Goal: Task Accomplishment & Management: Use online tool/utility

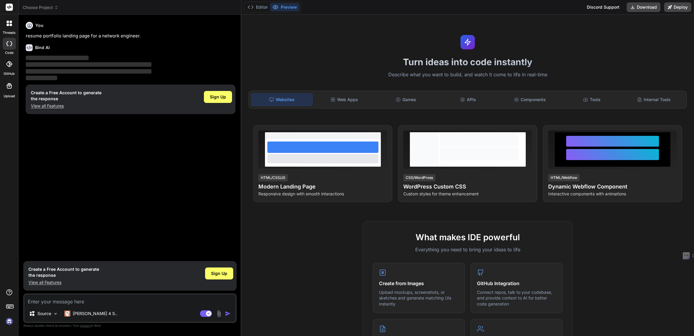
click at [72, 173] on div "You resume portfolio landing page for a network engineer. Bind AI ‌ ‌ ‌ ‌ Creat…" at bounding box center [131, 138] width 212 height 239
click at [210, 97] on div "Sign Up" at bounding box center [218, 97] width 28 height 12
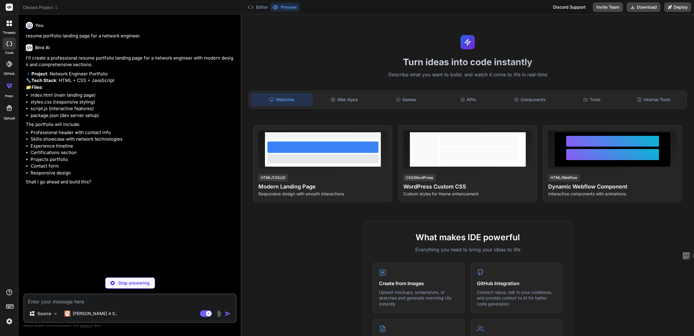
click at [346, 9] on div "Editor Preview Discord Support Invite Team Download Deploy" at bounding box center [467, 7] width 453 height 15
type textarea "x"
click at [402, 61] on h1 "Turn ideas into code instantly" at bounding box center [467, 62] width 445 height 11
click at [289, 7] on button "Preview" at bounding box center [284, 7] width 29 height 8
click at [68, 301] on textarea at bounding box center [129, 300] width 211 height 11
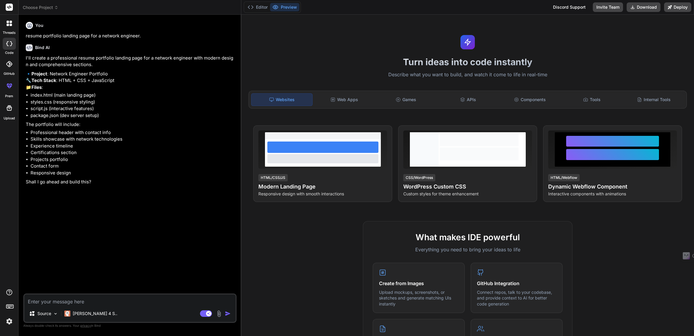
type textarea "y"
type textarea "x"
type textarea "ye"
type textarea "x"
type textarea "yes"
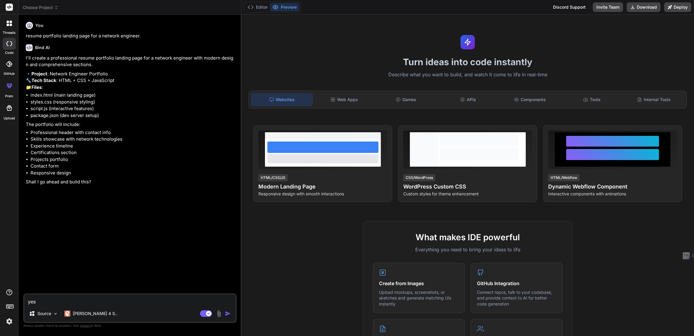
type textarea "x"
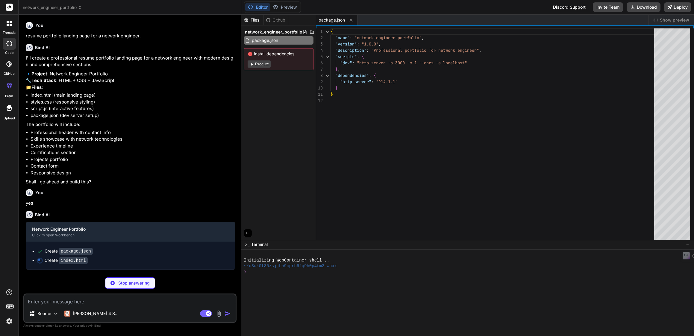
click at [258, 65] on button "Execute" at bounding box center [259, 63] width 23 height 7
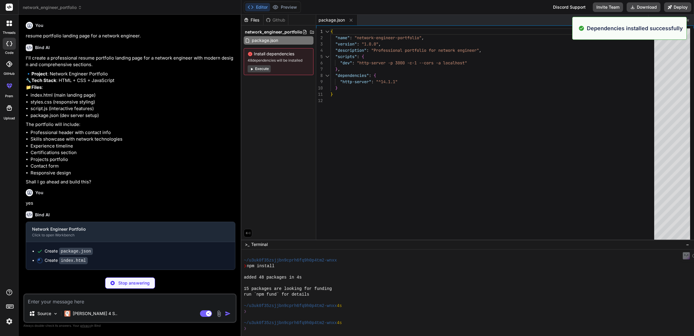
scroll to position [28, 0]
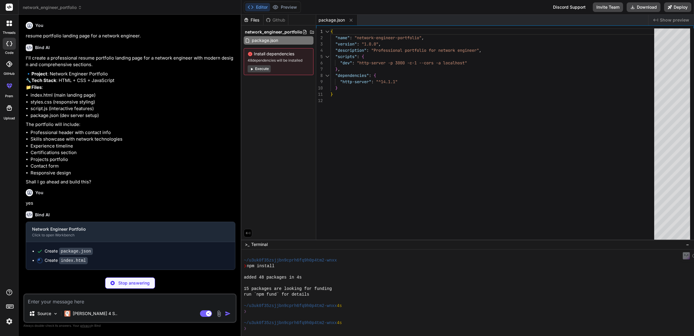
click at [252, 71] on icon at bounding box center [251, 69] width 4 height 4
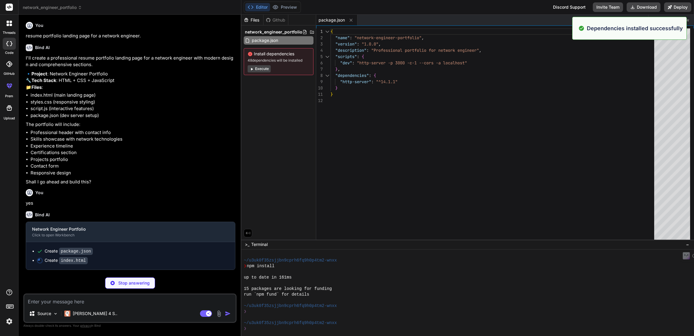
scroll to position [114, 0]
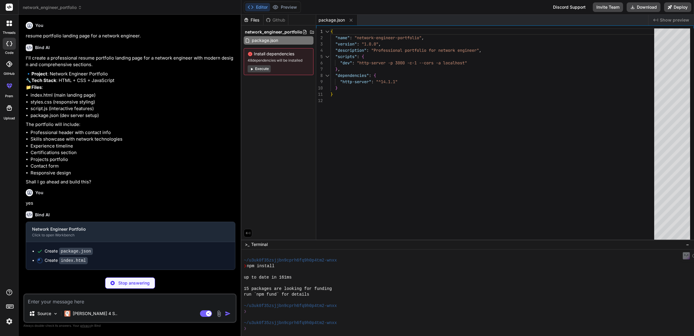
type textarea "x"
type textarea "<p>&copy; 2024 Alex Rodriguez. All rights reserved.</p> </div> </footer> <scrip…"
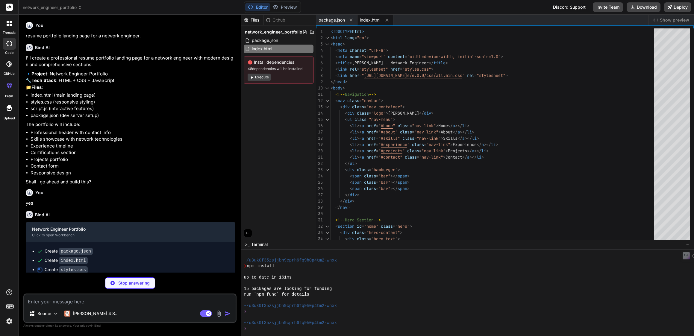
type textarea "x"
type textarea ".contact-content { grid-template-columns: 1fr; gap: 2rem; } }"
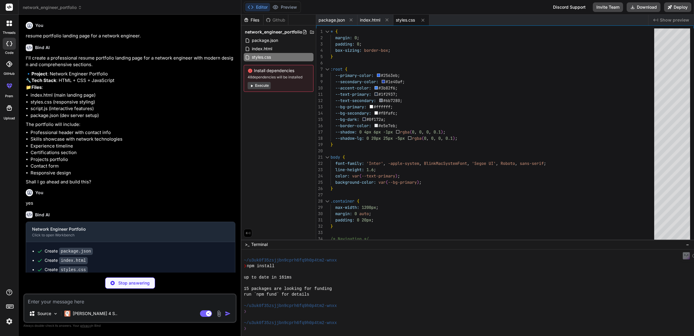
type textarea "x"
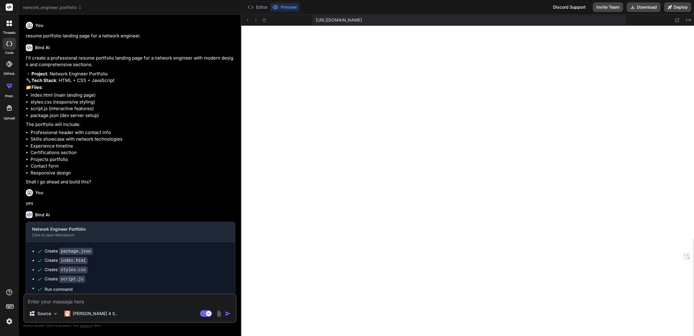
scroll to position [415, 0]
type textarea "x"
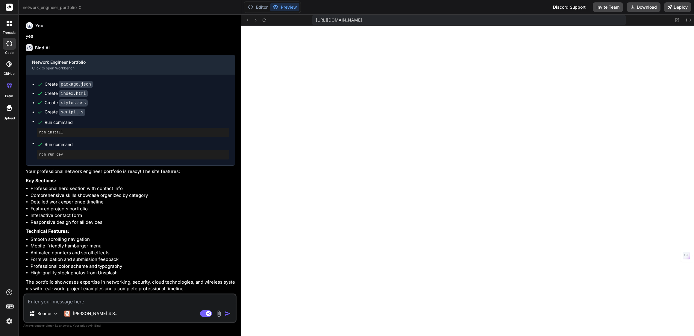
scroll to position [184, 0]
click at [97, 300] on textarea at bounding box center [129, 300] width 211 height 11
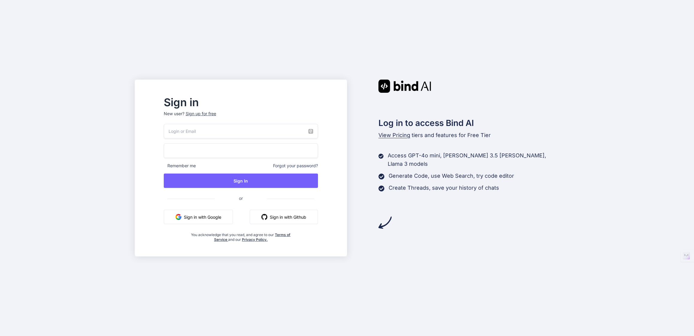
click at [233, 222] on button "Sign in with Google" at bounding box center [198, 217] width 69 height 14
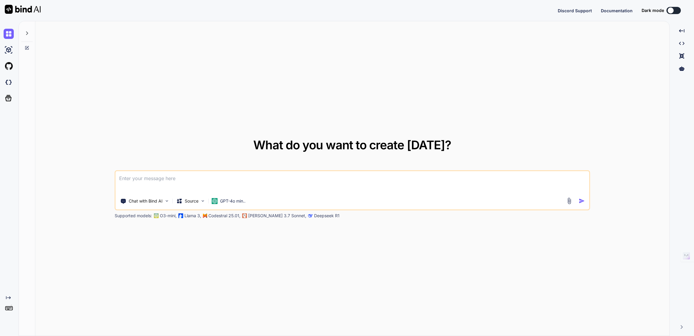
click at [166, 86] on div "What do you want to create [DATE]? Chat with Bind AI Source GPT-4o min.. Suppor…" at bounding box center [352, 178] width 634 height 315
click at [673, 11] on div at bounding box center [671, 10] width 6 height 6
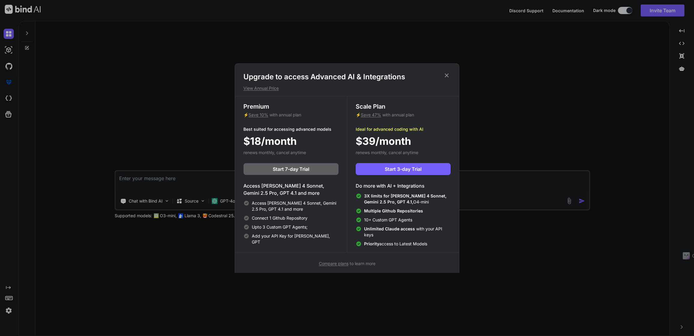
type textarea "x"
click at [257, 117] on span "Save 10%" at bounding box center [258, 114] width 20 height 5
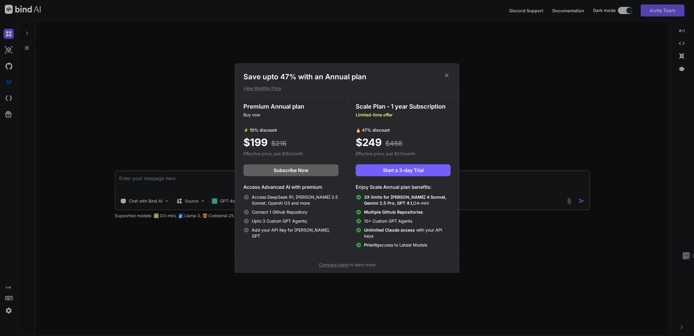
click at [268, 91] on p "View Monthly Price" at bounding box center [346, 88] width 207 height 6
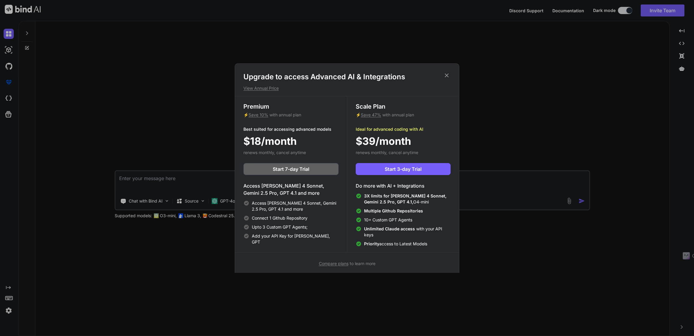
click at [268, 91] on p "View Annual Price" at bounding box center [346, 88] width 207 height 6
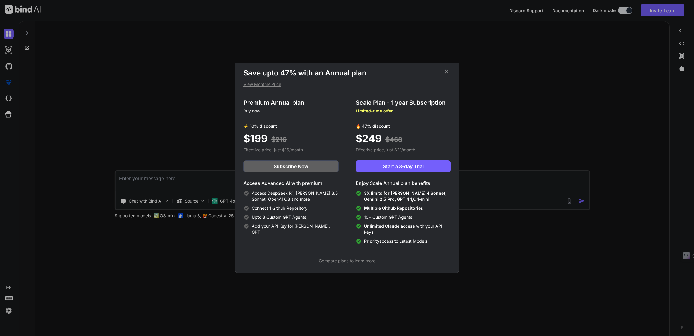
scroll to position [8, 0]
click at [261, 81] on p "View Monthly Price" at bounding box center [346, 84] width 207 height 6
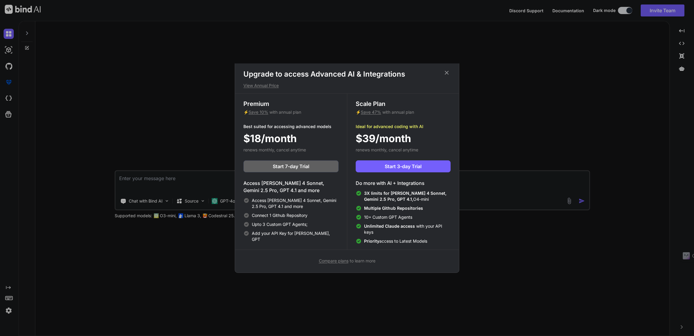
click at [259, 83] on p "View Annual Price" at bounding box center [346, 86] width 207 height 6
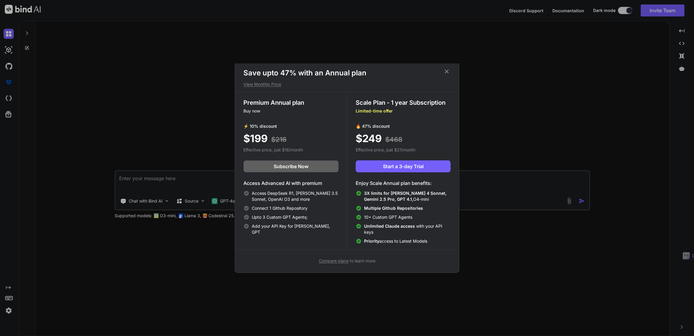
scroll to position [8, 0]
click at [510, 150] on div "Save upto 47% with an Annual plan View Monthly Price Premium Annual plan Buy no…" at bounding box center [347, 168] width 694 height 336
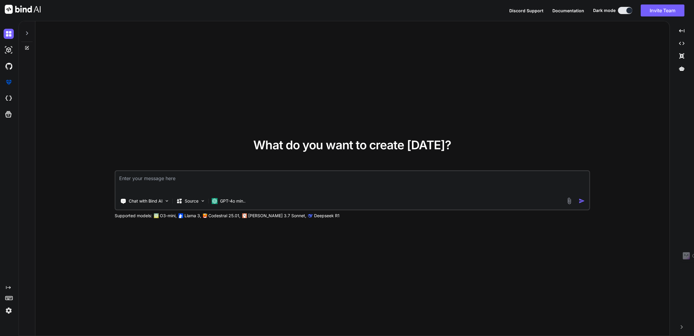
click at [505, 154] on div "What do you want to create today? Chat with Bind AI Source GPT-4o min.. Support…" at bounding box center [352, 179] width 475 height 80
click at [438, 151] on span "What do you want to create today?" at bounding box center [352, 145] width 198 height 15
click at [436, 151] on span "What do you want to create today?" at bounding box center [352, 145] width 198 height 15
click at [9, 287] on icon "Created with Pixso." at bounding box center [8, 287] width 5 height 5
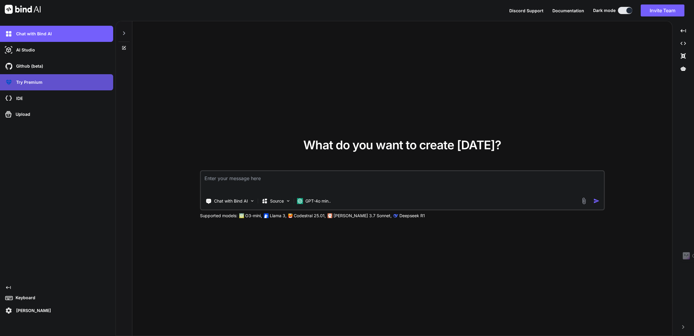
click at [29, 82] on p "Try Premium" at bounding box center [28, 82] width 29 height 6
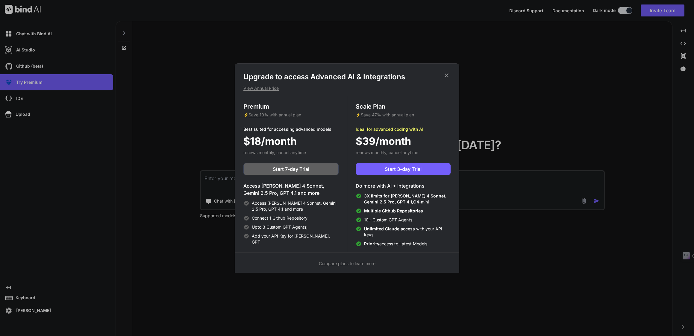
click at [258, 89] on p "View Annual Price" at bounding box center [346, 88] width 207 height 6
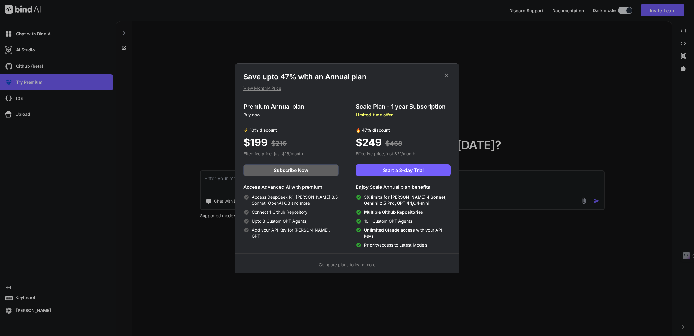
click at [260, 90] on p "View Monthly Price" at bounding box center [346, 88] width 207 height 6
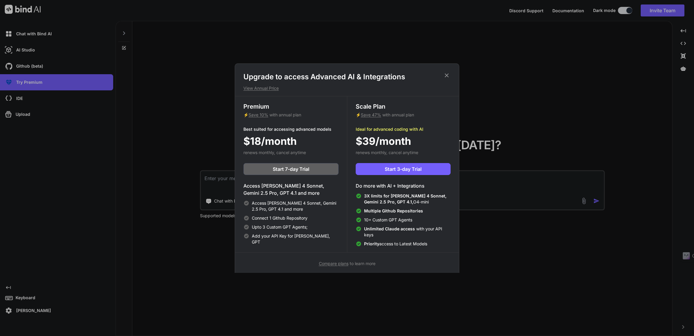
click at [260, 90] on p "View Annual Price" at bounding box center [346, 88] width 207 height 6
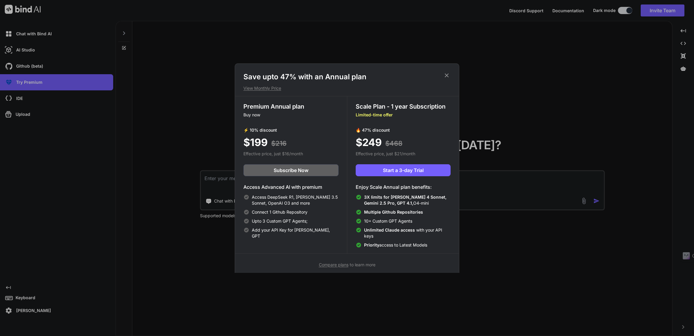
click at [333, 267] on span "Compare plans" at bounding box center [334, 264] width 30 height 5
click at [394, 176] on button "Start a 3-day Trial" at bounding box center [403, 170] width 95 height 12
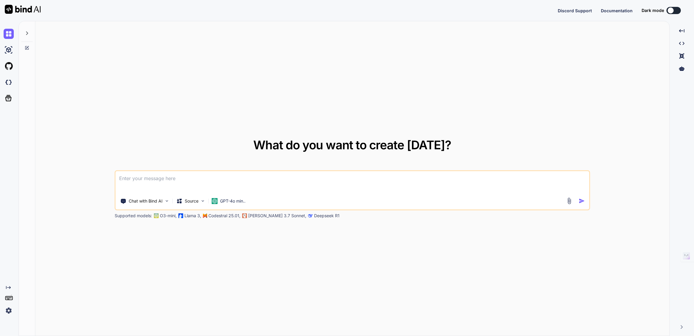
drag, startPoint x: 81, startPoint y: 130, endPoint x: 73, endPoint y: 129, distance: 7.5
click at [81, 130] on div "What do you want to create today? Chat with Bind AI Source GPT-4o min.. Support…" at bounding box center [352, 178] width 634 height 315
click at [676, 10] on button at bounding box center [673, 10] width 14 height 7
click at [670, 10] on div at bounding box center [671, 10] width 6 height 6
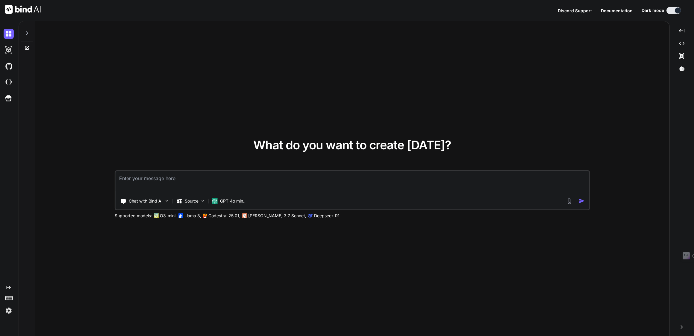
click at [462, 7] on div "Discord Support Documentation Dark mode Created with Pixso." at bounding box center [347, 10] width 694 height 21
click at [681, 31] on icon at bounding box center [681, 30] width 5 height 3
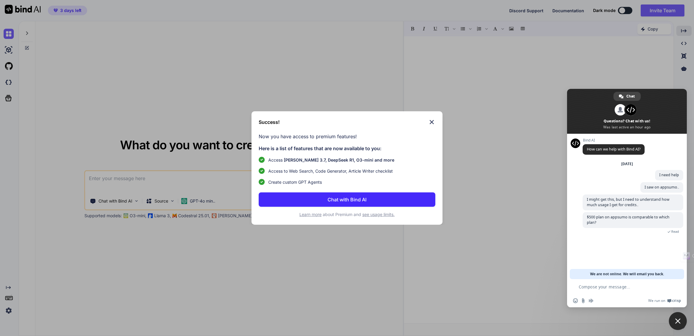
click at [337, 199] on p "Chat with Bind AI" at bounding box center [346, 199] width 39 height 7
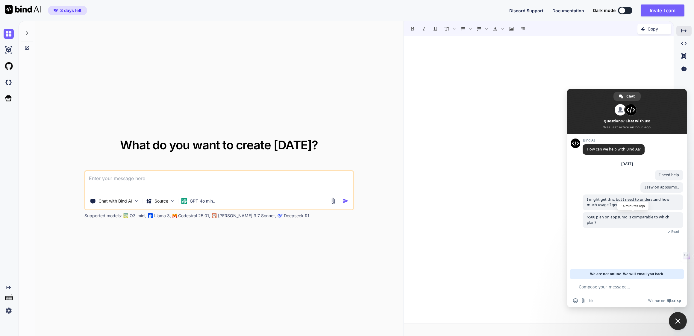
drag, startPoint x: 597, startPoint y: 243, endPoint x: 599, endPoint y: 230, distance: 13.6
click at [597, 240] on div "$500 plan on appsumo is comparable to which plan? 14 minutes ago Read" at bounding box center [633, 226] width 101 height 28
click at [676, 320] on span "Close chat" at bounding box center [677, 321] width 5 height 5
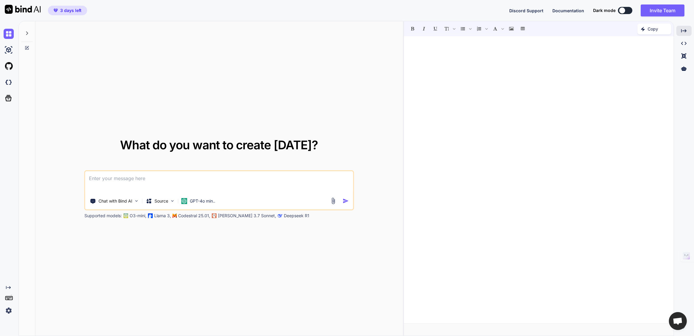
drag, startPoint x: 237, startPoint y: 54, endPoint x: 232, endPoint y: 71, distance: 17.2
click at [237, 54] on div "What do you want to create today? Chat with Bind AI Source GPT-4o min.. Support…" at bounding box center [219, 178] width 368 height 315
drag, startPoint x: 28, startPoint y: 32, endPoint x: 29, endPoint y: 41, distance: 9.6
click at [29, 32] on icon at bounding box center [27, 33] width 5 height 5
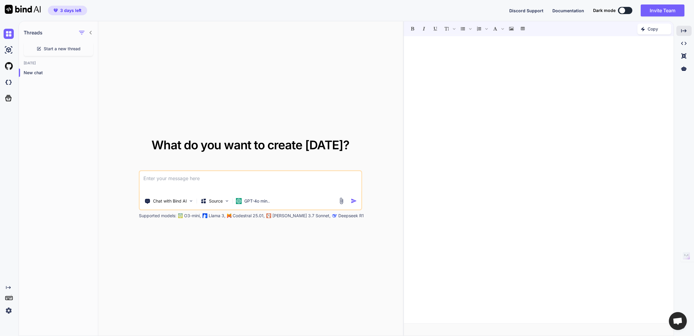
drag, startPoint x: 170, startPoint y: 65, endPoint x: 164, endPoint y: 80, distance: 15.9
click at [170, 64] on div "What do you want to create today? Chat with Bind AI Source GPT-4o min.. Support…" at bounding box center [250, 178] width 305 height 315
click at [418, 110] on div at bounding box center [538, 179] width 269 height 281
drag, startPoint x: 403, startPoint y: 149, endPoint x: 308, endPoint y: 144, distance: 95.0
click at [308, 144] on div "Threads Start a new thread Today New chat What do you want to create today? Cha…" at bounding box center [356, 178] width 675 height 315
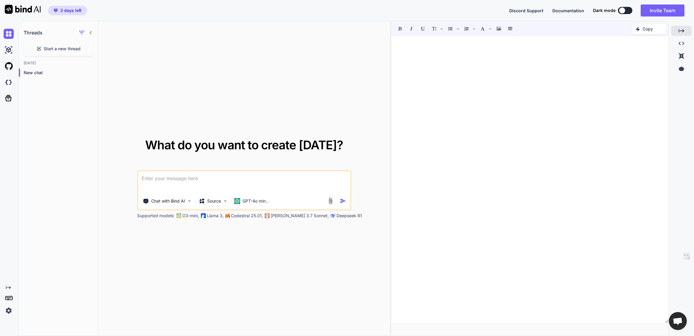
click at [216, 70] on div "What do you want to create today? Chat with Bind AI Source GPT-4o min.. Support…" at bounding box center [244, 178] width 292 height 315
click at [545, 100] on div at bounding box center [529, 179] width 277 height 281
click at [176, 79] on div "What do you want to create today? Chat with Bind AI Source GPT-4o min.. Support…" at bounding box center [244, 178] width 292 height 315
click at [435, 96] on div "﻿" at bounding box center [529, 179] width 277 height 281
click at [307, 65] on div "What do you want to create today? Chat with Bind AI Source GPT-4o min.. Support…" at bounding box center [244, 178] width 292 height 315
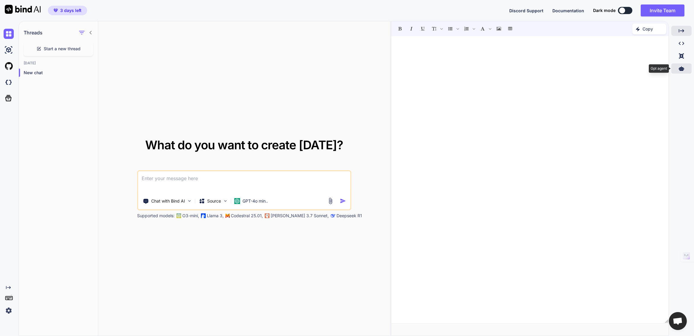
click at [682, 70] on icon at bounding box center [681, 68] width 5 height 4
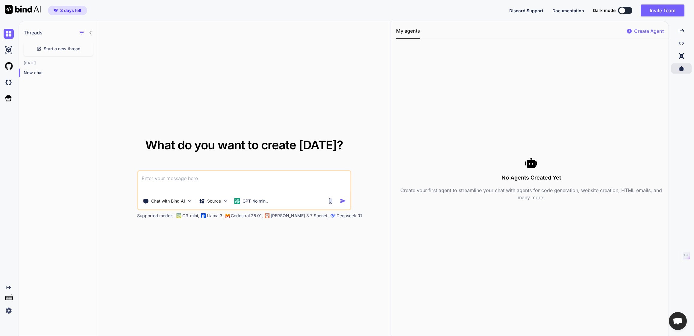
click at [527, 133] on div "No Agents Created Yet Create your first agent to streamline your chat with agen…" at bounding box center [531, 179] width 270 height 270
click at [306, 79] on div "What do you want to create today? Chat with Bind AI Source GPT-4o min.. Support…" at bounding box center [244, 178] width 292 height 315
drag, startPoint x: 440, startPoint y: 82, endPoint x: 444, endPoint y: 119, distance: 36.8
click at [440, 82] on div "No Agents Created Yet Create your first agent to streamline your chat with agen…" at bounding box center [531, 179] width 270 height 270
drag, startPoint x: 283, startPoint y: 53, endPoint x: 215, endPoint y: 81, distance: 73.7
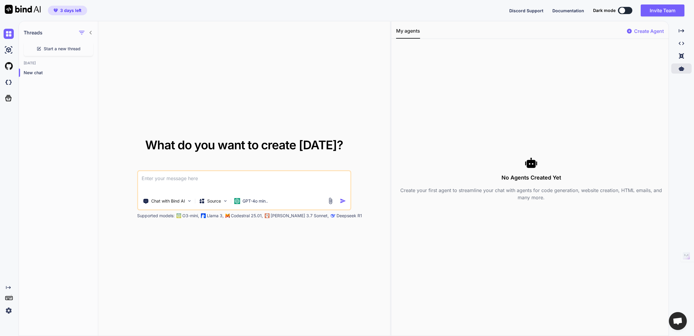
click at [282, 53] on div "What do you want to create today? Chat with Bind AI Source GPT-4o min.. Support…" at bounding box center [244, 178] width 292 height 315
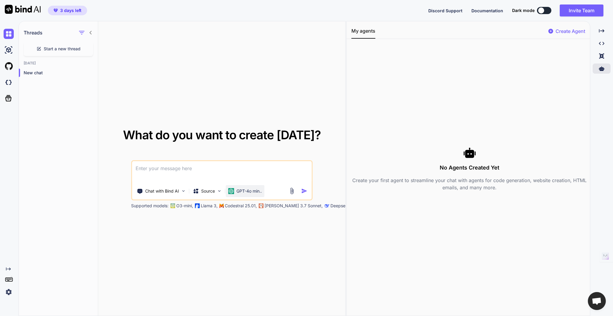
drag, startPoint x: 222, startPoint y: 177, endPoint x: 232, endPoint y: 190, distance: 16.1
click at [222, 177] on textarea at bounding box center [222, 172] width 180 height 22
click at [292, 193] on img at bounding box center [291, 190] width 7 height 7
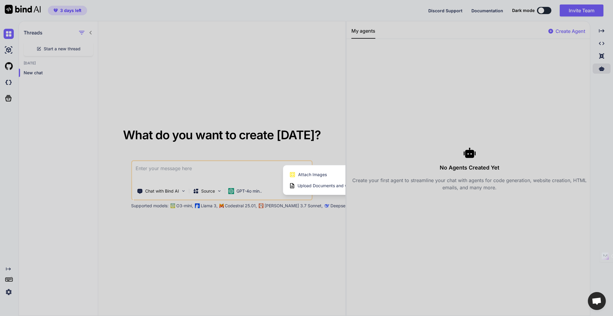
click at [344, 124] on div at bounding box center [306, 158] width 613 height 316
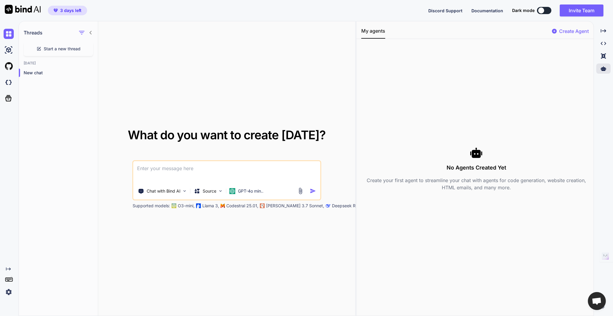
drag, startPoint x: 346, startPoint y: 124, endPoint x: 435, endPoint y: 128, distance: 89.0
click at [435, 128] on div "Threads Start a new thread Today New chat What do you want to create today? Cha…" at bounding box center [316, 168] width 594 height 295
click at [603, 29] on icon "Created with Pixso." at bounding box center [603, 30] width 5 height 5
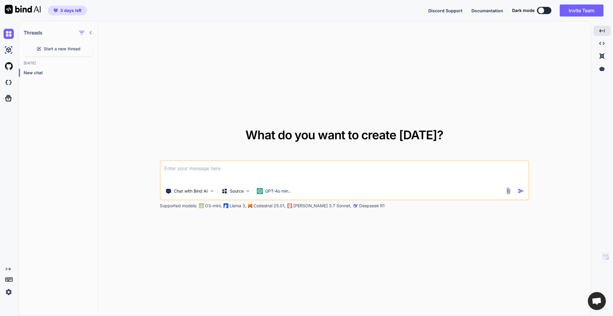
click at [443, 172] on textarea at bounding box center [345, 172] width 368 height 22
click at [185, 171] on textarea at bounding box center [345, 172] width 368 height 22
click at [243, 40] on div "What do you want to create today? Chat with Bind AI Source GPT-4o min.. Support…" at bounding box center [344, 168] width 493 height 295
click at [7, 291] on img at bounding box center [9, 292] width 10 height 10
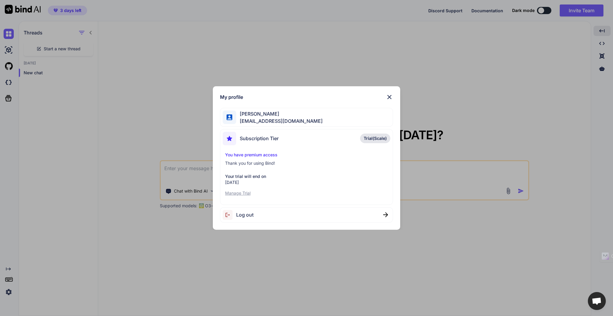
click at [318, 19] on div "My profile Chris Kirby cmkirby1984@gmail.com Subscription Tier Trial(Scale) You…" at bounding box center [306, 158] width 613 height 316
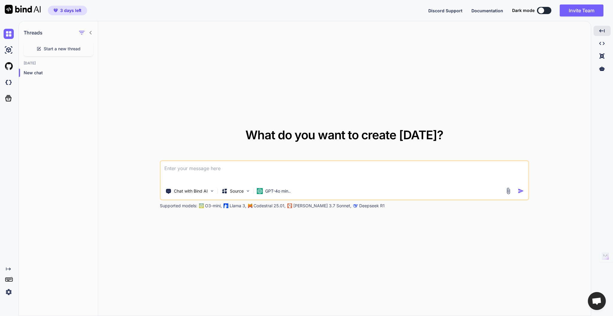
click at [447, 32] on div "What do you want to create today? Chat with Bind AI Source GPT-4o min.. Support…" at bounding box center [344, 168] width 493 height 295
click at [543, 12] on div at bounding box center [541, 10] width 6 height 6
click at [547, 9] on button at bounding box center [544, 10] width 14 height 7
type textarea "x"
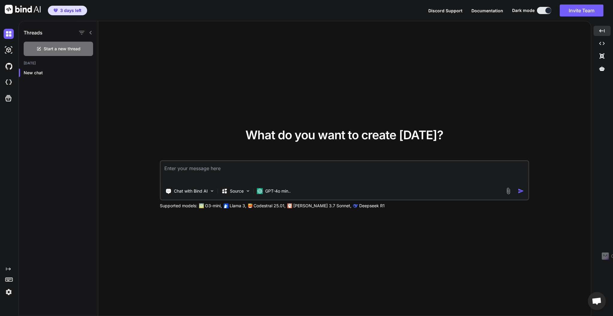
click at [316, 172] on textarea at bounding box center [345, 172] width 368 height 22
type textarea "C"
type textarea "x"
type textarea "Ca"
type textarea "x"
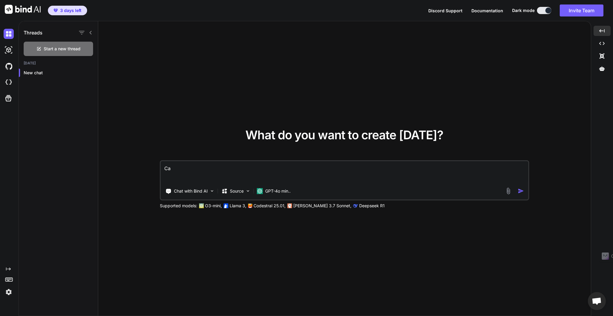
type textarea "Can"
type textarea "x"
type textarea "Can"
type textarea "x"
type textarea "Can y"
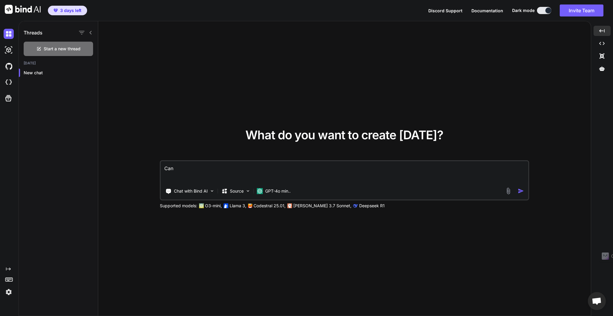
type textarea "x"
type textarea "Can yo"
type textarea "x"
type textarea "Can you"
type textarea "x"
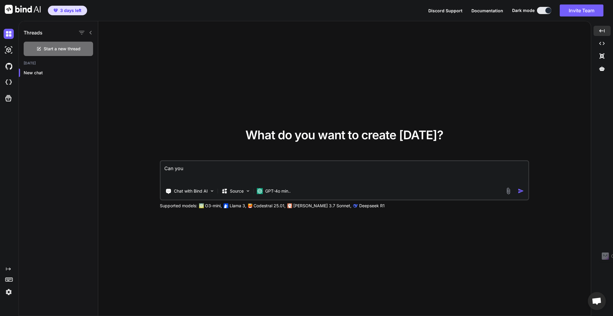
type textarea "Can you"
type textarea "x"
type textarea "Can you t"
type textarea "x"
type textarea "Can you ta"
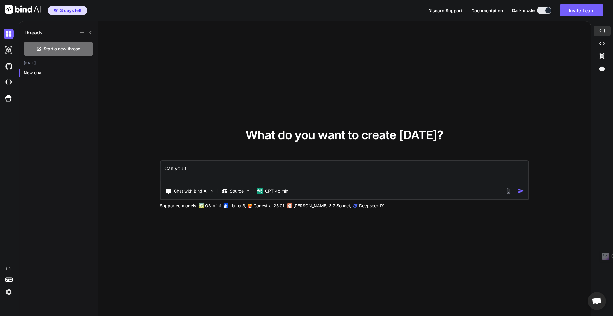
type textarea "x"
type textarea "Can you tak"
type textarea "x"
type textarea "Can you take"
type textarea "x"
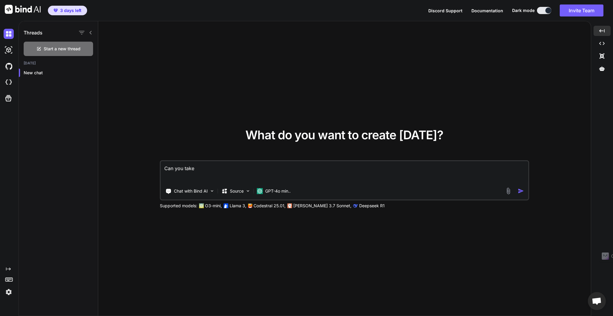
type textarea "Can you take"
type textarea "x"
type textarea "Can you take m"
type textarea "x"
type textarea "Can you take my"
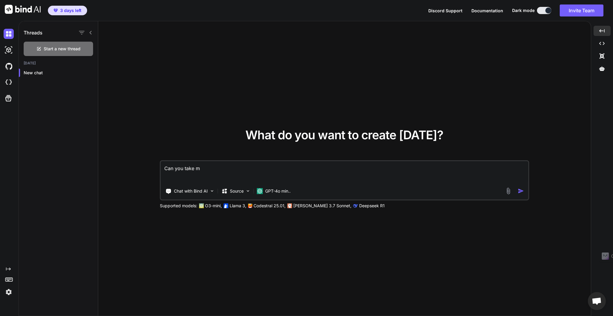
type textarea "x"
type textarea "Can you take my"
type textarea "x"
type textarea "Can you take my r"
type textarea "x"
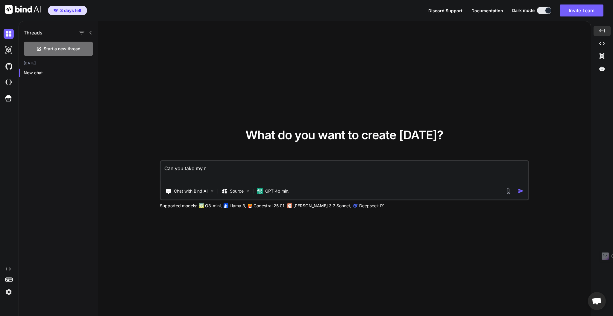
type textarea "Can you take my re"
type textarea "x"
type textarea "Can you take my res"
type textarea "x"
type textarea "Can you take my resu"
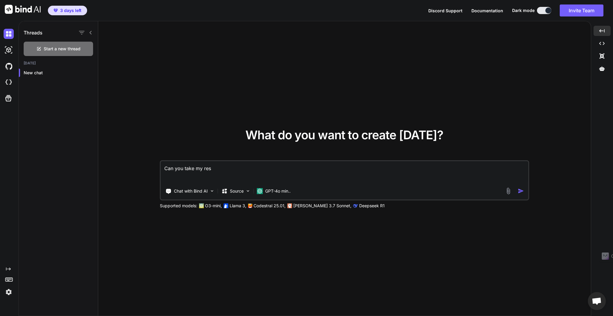
type textarea "x"
type textarea "Can you take my resum"
type textarea "x"
type textarea "Can you take my resume"
type textarea "x"
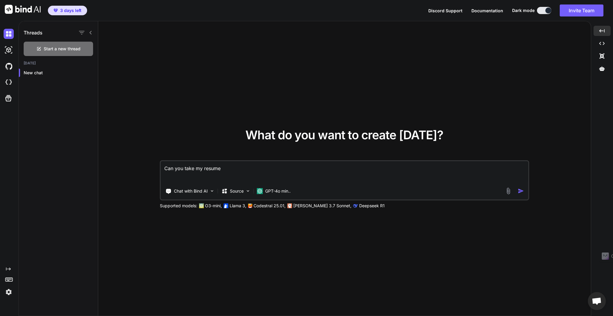
type textarea "Can you take my resume"
type textarea "x"
type textarea "Can you take my resume a"
type textarea "x"
type textarea "Can you take my resume an"
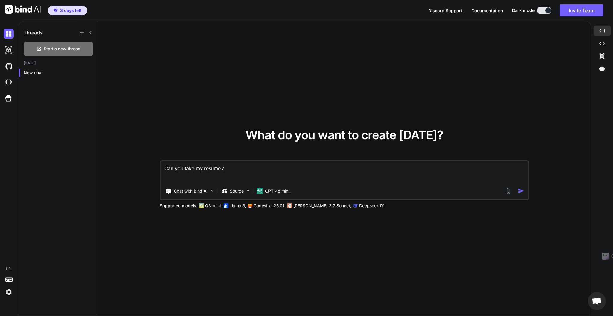
type textarea "x"
type textarea "Can you take my resume and"
type textarea "x"
type textarea "Can you take my resume and"
type textarea "x"
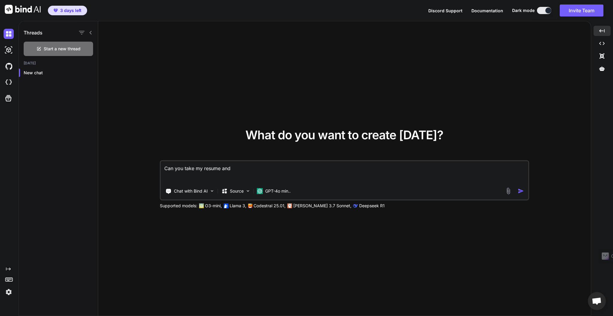
type textarea "Can you take my resume and m"
type textarea "x"
type textarea "Can you take my resume and ma"
type textarea "x"
type textarea "Can you take my resume and mak"
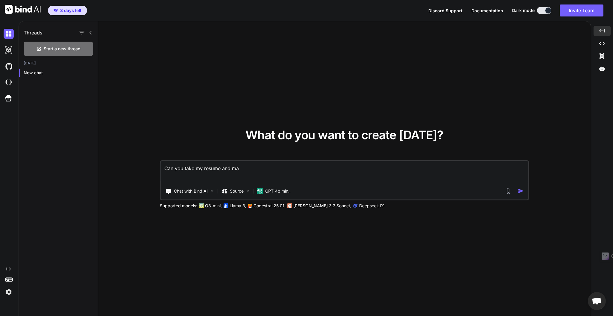
type textarea "x"
type textarea "Can you take my resume and make"
type textarea "x"
type textarea "Can you take my resume and make"
type textarea "x"
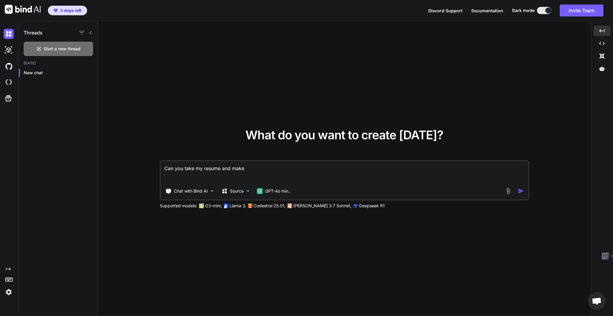
type textarea "Can you take my resume and make i"
type textarea "x"
type textarea "Can you take my resume and make it"
type textarea "x"
type textarea "Can you take my resume and make it"
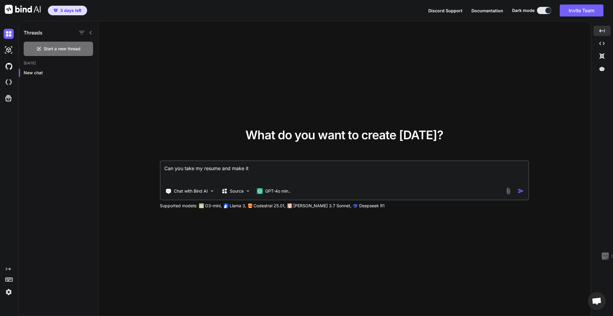
type textarea "x"
type textarea "Can you take my resume and make it i"
type textarea "x"
type textarea "Can you take my resume and make it in"
type textarea "x"
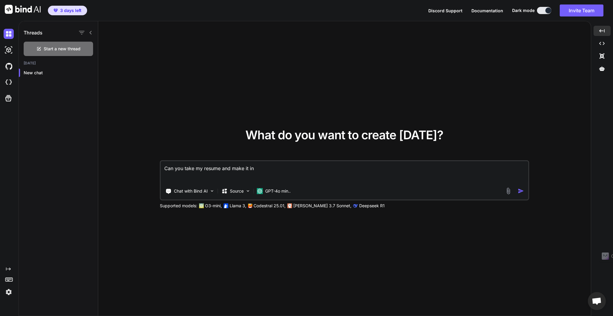
type textarea "Can you take my resume and make it int"
type textarea "x"
type textarea "Can you take my resume and make it into"
type textarea "x"
type textarea "Can you take my resume and make it into"
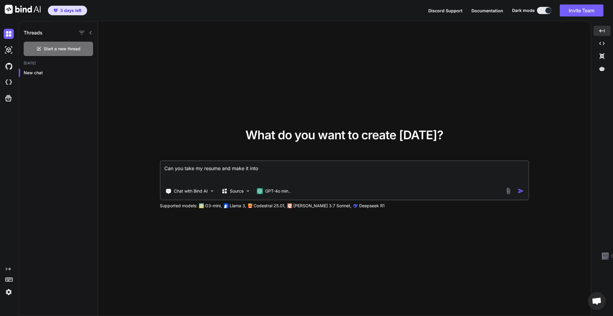
type textarea "x"
type textarea "Can you take my resume and make it into a"
type textarea "x"
type textarea "Can you take my resume and make it into a"
type textarea "x"
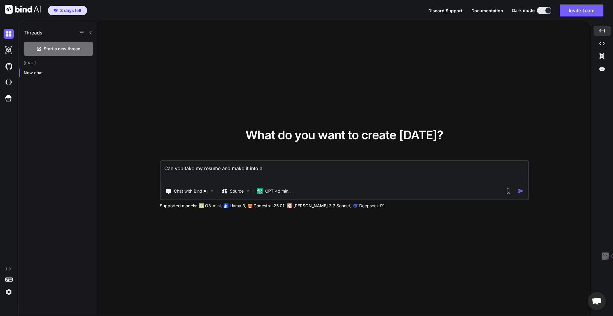
type textarea "Can you take my resume and make it into a b"
type textarea "x"
type textarea "Can you take my resume and make it into a be"
type textarea "x"
type textarea "Can you take my resume and make it into a bea"
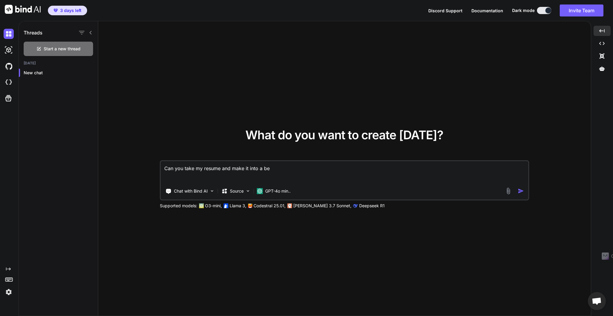
type textarea "x"
type textarea "Can you take my resume and make it into a beau"
type textarea "x"
type textarea "Can you take my resume and make it into a beaut"
type textarea "x"
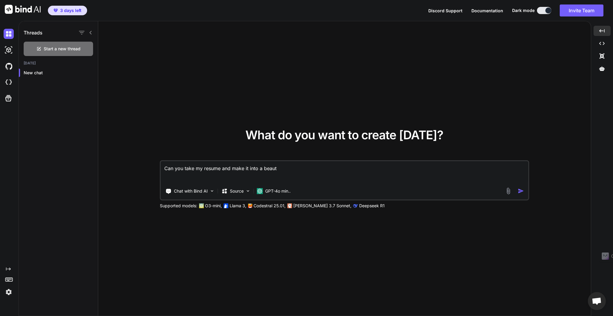
type textarea "Can you take my resume and make it into a beauti"
type textarea "x"
type textarea "Can you take my resume and make it into a beautif"
type textarea "x"
type textarea "Can you take my resume and make it into a beautifu"
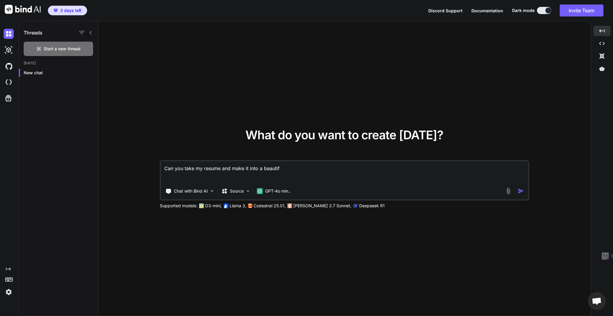
type textarea "x"
type textarea "Can you take my resume and make it into a beautiful"
type textarea "x"
type textarea "Can you take my resume and make it into a beautiful"
type textarea "x"
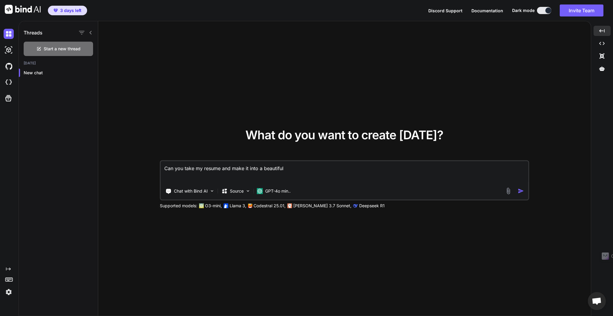
type textarea "Can you take my resume and make it into a beautiful w"
type textarea "x"
type textarea "Can you take my resume and make it into a beautiful we"
type textarea "x"
type textarea "Can you take my resume and make it into a beautiful web"
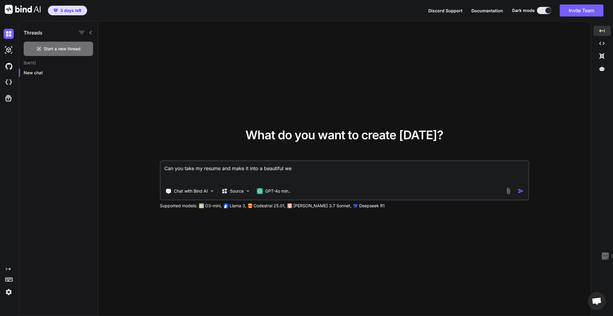
type textarea "x"
type textarea "Can you take my resume and make it into a beautiful webs"
type textarea "x"
type textarea "Can you take my resume and make it into a beautiful websi"
type textarea "x"
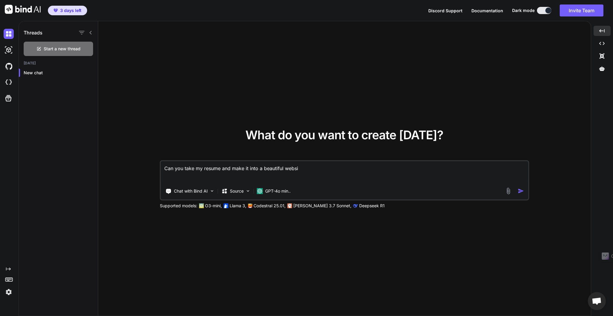
type textarea "Can you take my resume and make it into a beautiful websit"
type textarea "x"
type textarea "Can you take my resume and make it into a beautiful website"
type textarea "x"
type textarea "Can you take my resume and make it into a beautiful website"
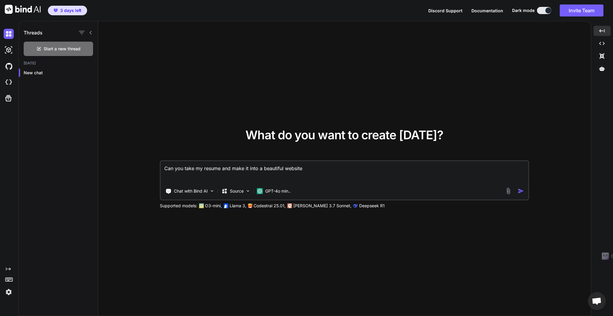
type textarea "x"
type textarea "Can you take my resume and make it into a beautiful website f"
type textarea "x"
type textarea "Can you take my resume and make it into a beautiful website fo"
type textarea "x"
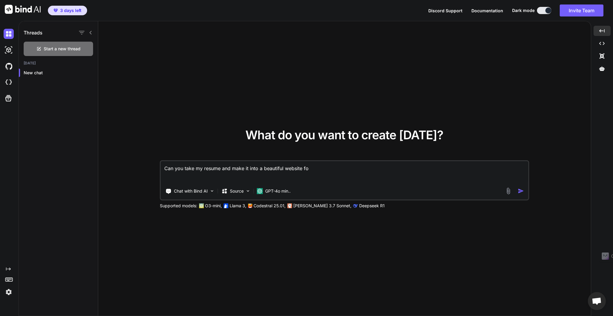
type textarea "Can you take my resume and make it into a beautiful website for"
type textarea "x"
type textarea "Can you take my resume and make it into a beautiful website for"
type textarea "x"
type textarea "Can you take my resume and make it into a beautiful website for p"
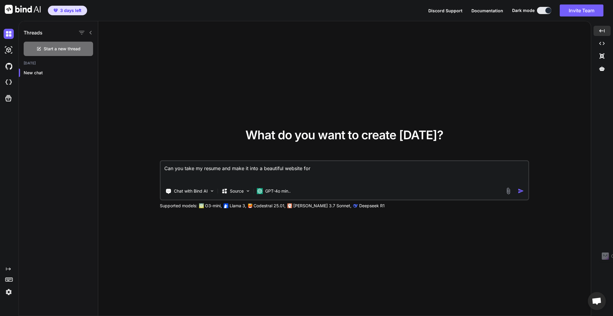
type textarea "x"
type textarea "Can you take my resume and make it into a beautiful website for pe"
type textarea "x"
type textarea "Can you take my resume and make it into a beautiful website for peo"
type textarea "x"
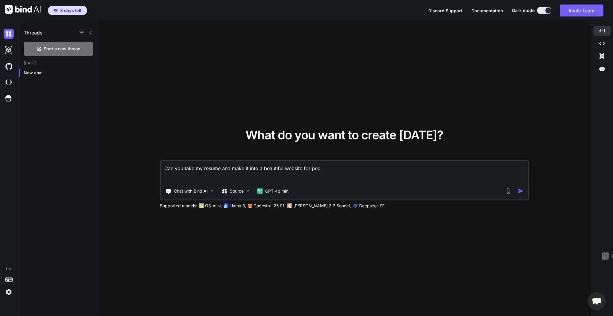
type textarea "Can you take my resume and make it into a beautiful website for peop"
type textarea "x"
type textarea "Can you take my resume and make it into a beautiful website for peopl"
type textarea "x"
type textarea "Can you take my resume and make it into a beautiful website for people"
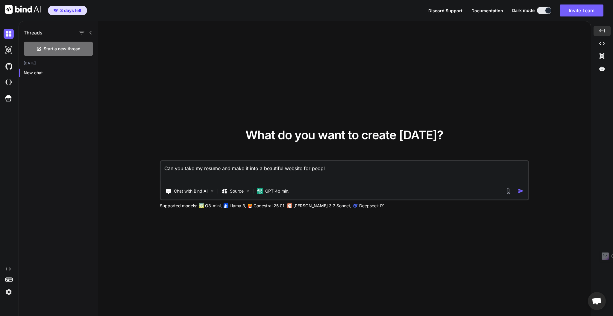
type textarea "x"
type textarea "Can you take my resume and make it into a beautiful website for people"
type textarea "x"
type textarea "Can you take my resume and make it into a beautiful website for people t"
type textarea "x"
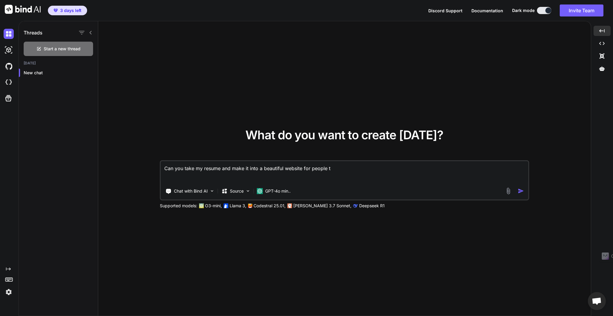
type textarea "Can you take my resume and make it into a beautiful website for people to"
type textarea "x"
type textarea "Can you take my resume and make it into a beautiful website for people to"
type textarea "x"
type textarea "Can you take my resume and make it into a beautiful website for people to s"
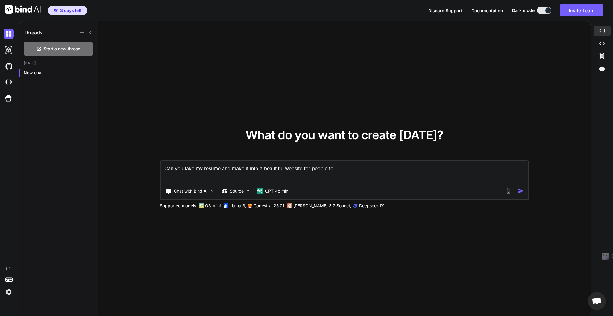
type textarea "x"
type textarea "Can you take my resume and make it into a beautiful website for people to se"
type textarea "x"
type textarea "Can you take my resume and make it into a beautiful website for people to see"
type textarea "x"
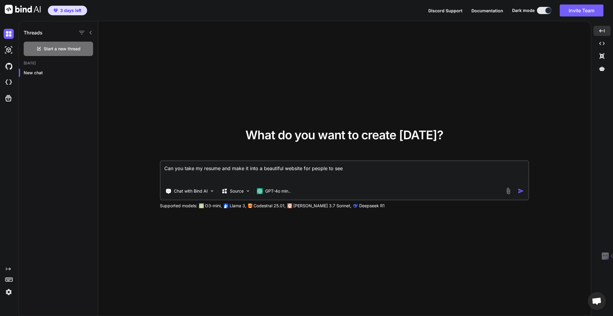
type textarea "Can you take my resume and make it into a beautiful website for people to see?"
type textarea "x"
type textarea "Can you take my resume and make it into a beautiful website for people to see?"
click at [509, 192] on img at bounding box center [508, 190] width 7 height 7
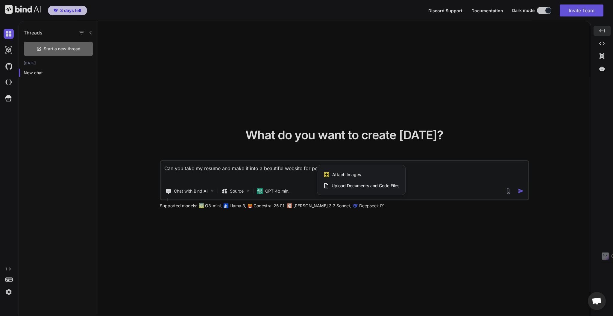
click at [346, 186] on span "Upload Documents and Code Files" at bounding box center [366, 186] width 68 height 6
type textarea "x"
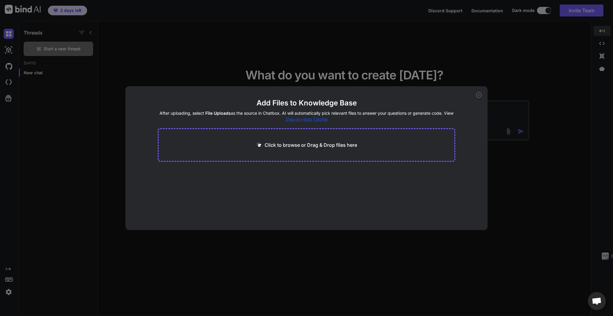
click at [284, 146] on p "Click to browse or Drag & Drop files here" at bounding box center [311, 144] width 92 height 7
type input "C:\fakepath\Christopher_Kirby_Resume (1).pdf"
click at [451, 211] on button "Finish" at bounding box center [444, 212] width 21 height 12
click at [478, 90] on div "Add Files to Knowledge Base After uploading, select File Uploads as the source …" at bounding box center [306, 158] width 362 height 144
click at [479, 95] on icon at bounding box center [478, 94] width 5 height 5
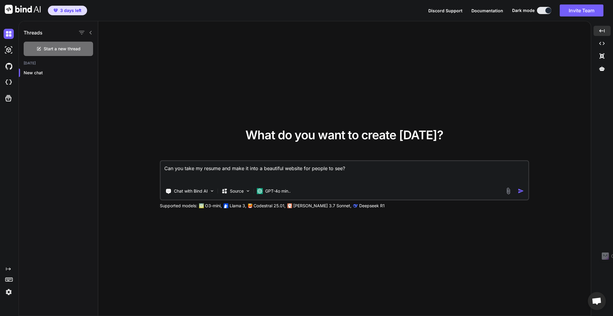
click at [275, 176] on textarea "Can you take my resume and make it into a beautiful website for people to see?" at bounding box center [345, 172] width 368 height 22
click at [410, 172] on textarea "Can you take my resume and make it into a beautiful website for people to see?" at bounding box center [345, 172] width 368 height 22
click at [508, 194] on img at bounding box center [508, 190] width 7 height 7
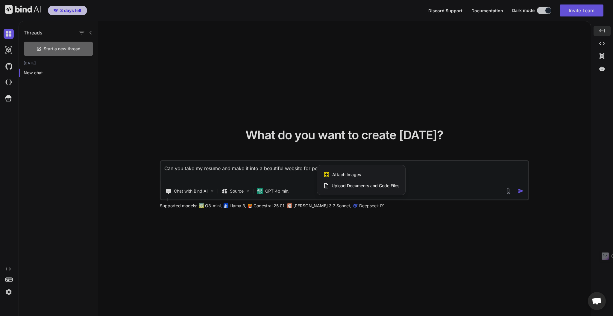
click at [336, 187] on span "Upload Documents and Code Files" at bounding box center [366, 186] width 68 height 6
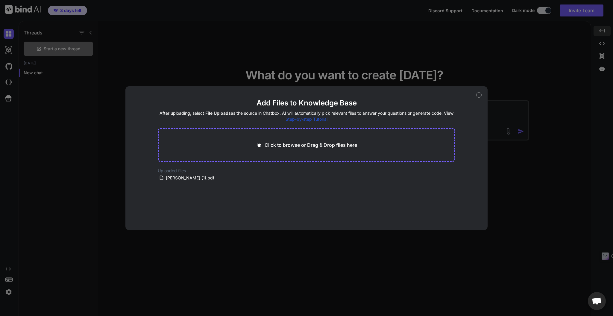
click at [478, 95] on icon at bounding box center [478, 94] width 5 height 5
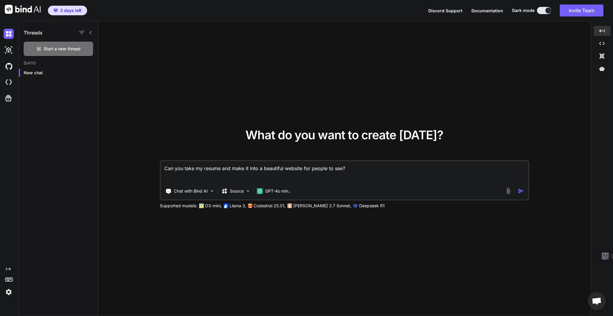
click at [521, 193] on img "button" at bounding box center [521, 191] width 6 height 6
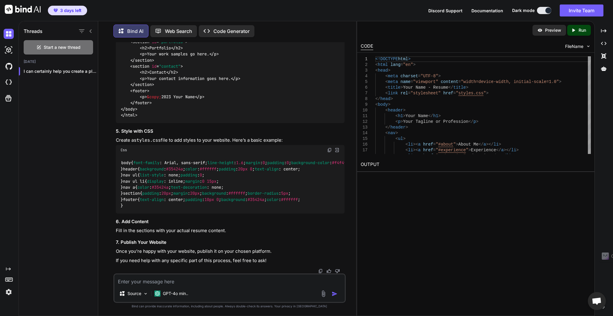
scroll to position [688, 0]
click at [496, 197] on div "Preview Created with Pixso. Run CODE FileName 1 2 3 4 5 6 7 8 9 10 11 12 13 14 …" at bounding box center [476, 168] width 238 height 295
click at [196, 280] on textarea at bounding box center [229, 279] width 230 height 11
type textarea "x"
type textarea "C"
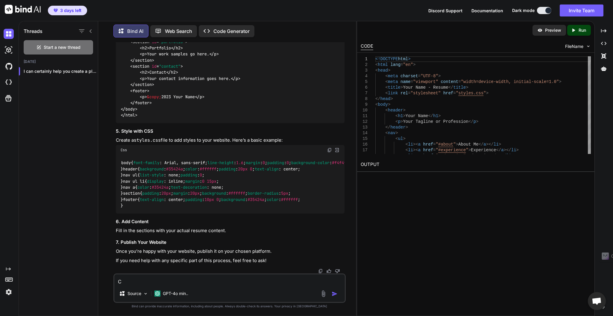
type textarea "x"
type textarea "Ca"
type textarea "x"
type textarea "Can"
type textarea "x"
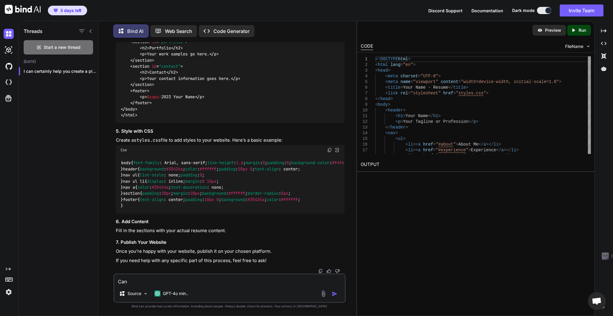
type textarea "Can"
type textarea "x"
type textarea "Can y"
type textarea "x"
type textarea "Can yo"
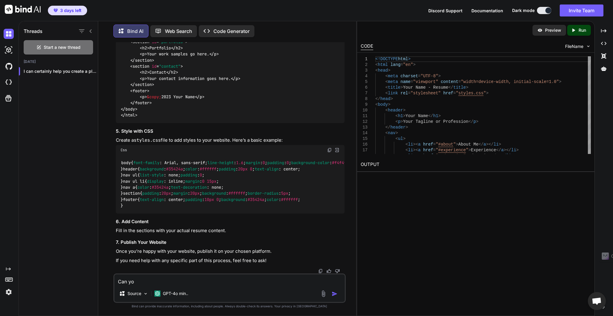
type textarea "x"
type textarea "Can you"
type textarea "x"
type textarea "Can you"
type textarea "x"
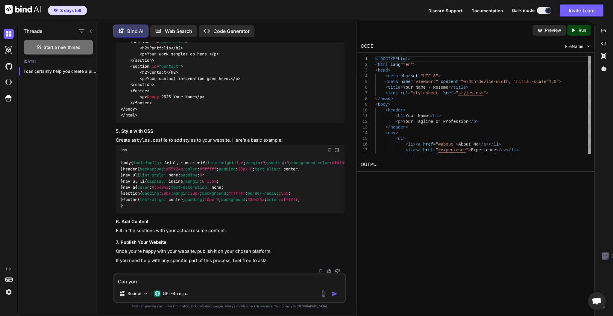
type textarea "Can you m"
type textarea "x"
type textarea "Can you ma"
type textarea "x"
type textarea "Can you mak"
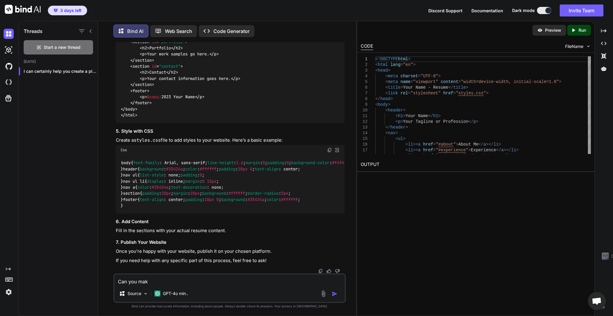
type textarea "x"
type textarea "Can you make"
type textarea "x"
type textarea "Can you make"
type textarea "x"
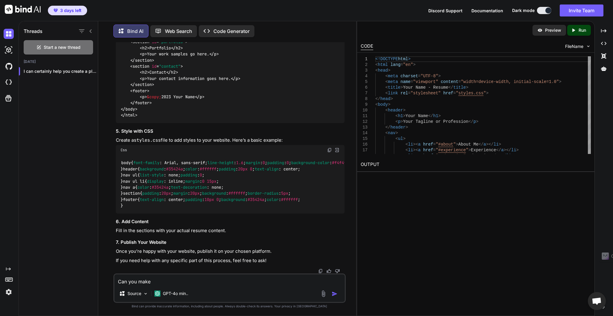
type textarea "Can you make a"
type textarea "x"
type textarea "Can you make a"
type textarea "x"
type textarea "Can you make a f"
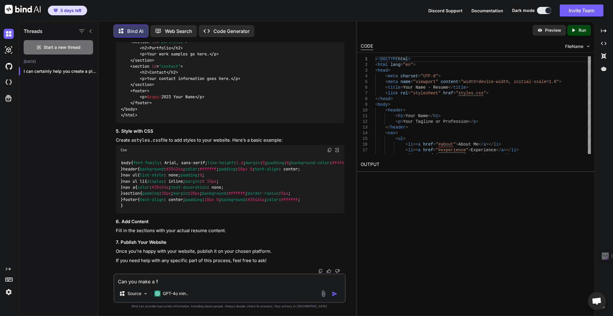
type textarea "x"
type textarea "Can you make a fi"
type textarea "x"
type textarea "Can you make a fir"
type textarea "x"
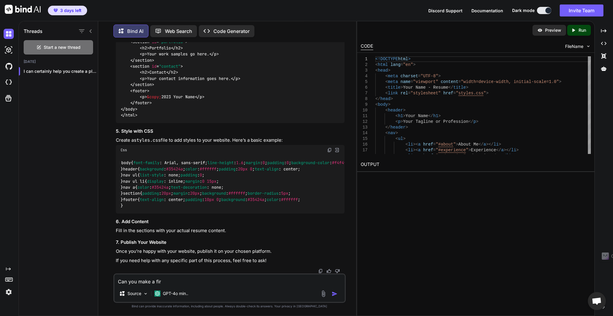
type textarea "Can you make a firs"
type textarea "x"
type textarea "Can you make a first"
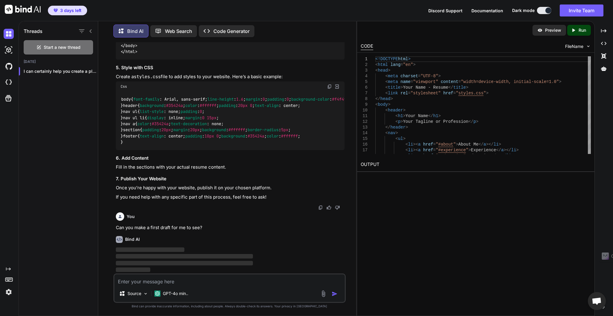
scroll to position [751, 0]
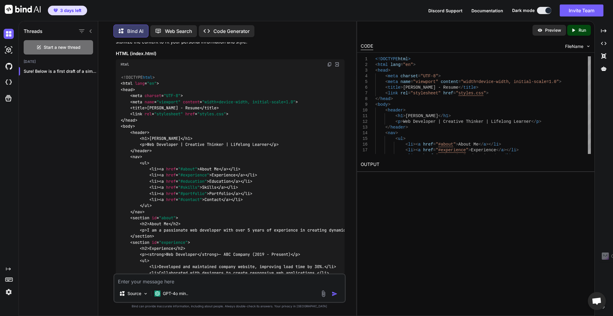
click at [421, 196] on div "Preview Created with Pixso. Run CODE FileName 1 2 3 4 5 6 7 8 9 10 11 12 13 14 …" at bounding box center [476, 168] width 238 height 295
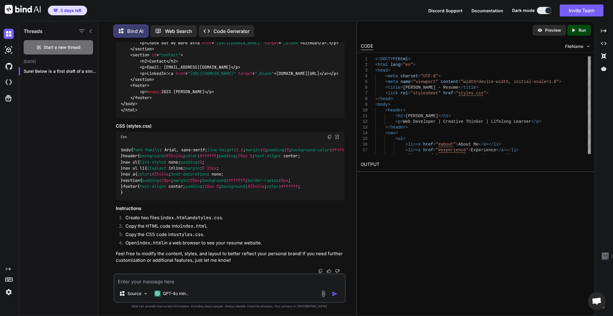
scroll to position [1556, 0]
click at [604, 107] on div "Created with Pixso. Created with Pixso. Created with Pixso. Created with Pixso." at bounding box center [603, 171] width 13 height 290
click at [543, 31] on div "Preview" at bounding box center [550, 30] width 34 height 11
click at [548, 32] on p "Preview" at bounding box center [553, 30] width 16 height 6
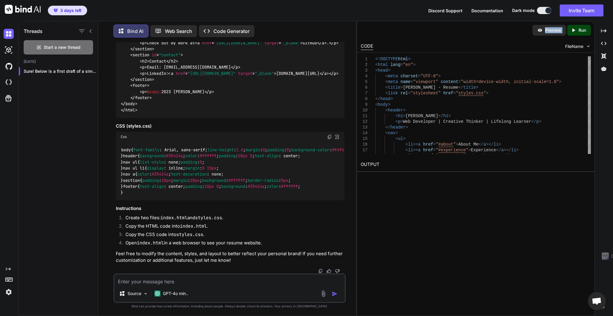
click at [548, 32] on p "Preview" at bounding box center [553, 30] width 16 height 6
click at [407, 16] on div "3 days left Discord Support Documentation Dark mode Invite Team Created with Pi…" at bounding box center [306, 10] width 613 height 21
click at [204, 284] on div "Source GPT-4o min.." at bounding box center [229, 287] width 232 height 29
click at [202, 281] on textarea at bounding box center [229, 279] width 230 height 11
click at [391, 13] on div "3 days left Discord Support Documentation Dark mode Invite Team Created with Pi…" at bounding box center [306, 10] width 613 height 21
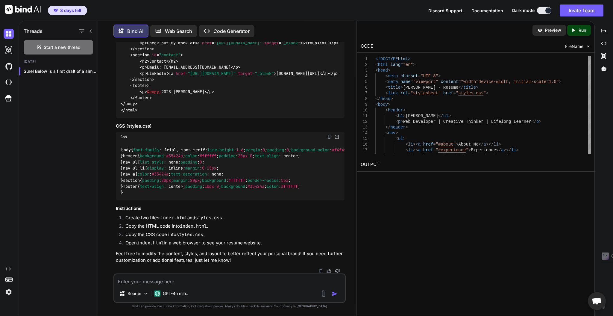
drag, startPoint x: 544, startPoint y: 33, endPoint x: 586, endPoint y: 33, distance: 41.9
click at [545, 33] on div "Preview" at bounding box center [550, 30] width 34 height 11
click at [579, 30] on p "Run" at bounding box center [582, 30] width 7 height 6
click at [585, 47] on div "FileName" at bounding box center [578, 46] width 26 height 6
click at [313, 10] on div "3 days left Discord Support Documentation Dark mode Invite Team Created with Pi…" at bounding box center [306, 10] width 613 height 21
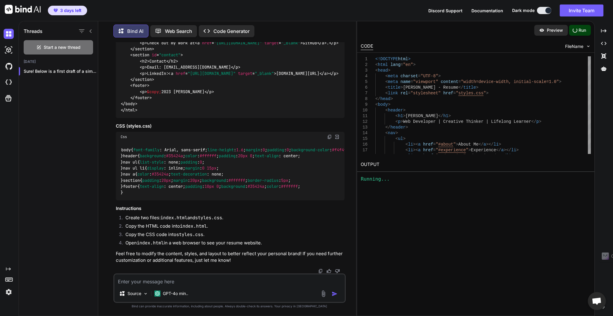
drag, startPoint x: 156, startPoint y: 283, endPoint x: 154, endPoint y: 279, distance: 4.0
click at [156, 282] on textarea at bounding box center [229, 279] width 230 height 11
click at [138, 292] on p "Source" at bounding box center [135, 293] width 14 height 6
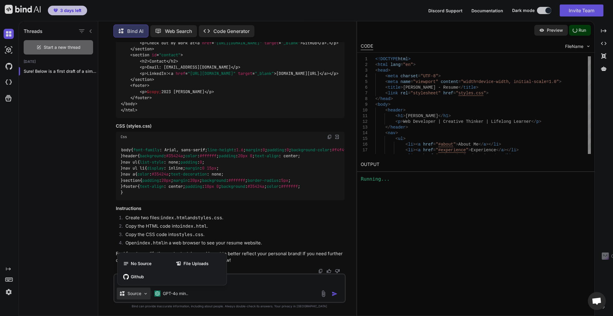
click at [138, 292] on div at bounding box center [306, 158] width 613 height 316
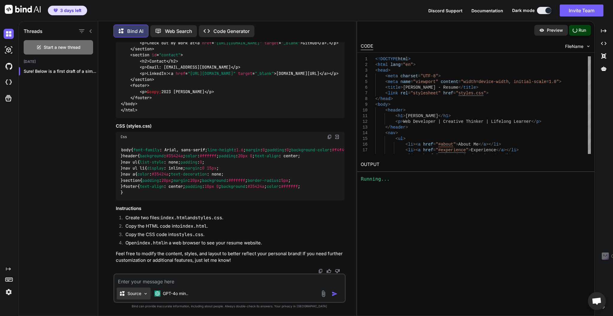
click at [137, 290] on p "Source" at bounding box center [135, 293] width 14 height 6
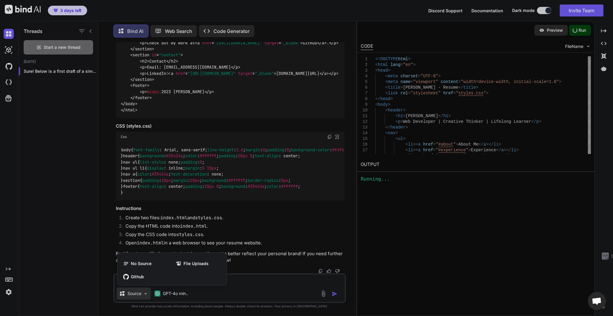
click at [137, 290] on div at bounding box center [306, 158] width 613 height 316
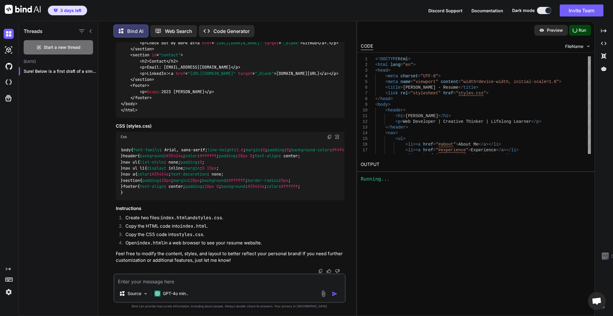
click at [380, 9] on div "3 days left Discord Support Documentation Dark mode Invite Team Created with Pi…" at bounding box center [306, 10] width 613 height 21
click at [541, 33] on div "Preview" at bounding box center [550, 30] width 34 height 11
click at [522, 46] on div "CODE FileName" at bounding box center [475, 45] width 237 height 13
click at [370, 38] on div "Preview Created with Pixso. Run" at bounding box center [475, 30] width 237 height 18
click at [368, 53] on div "1 2 3 4 5 6 7 8 9 10 11 12 13 14 15 16 17 18 <!DOCTYPE html > < html lang = "en…" at bounding box center [475, 105] width 237 height 105
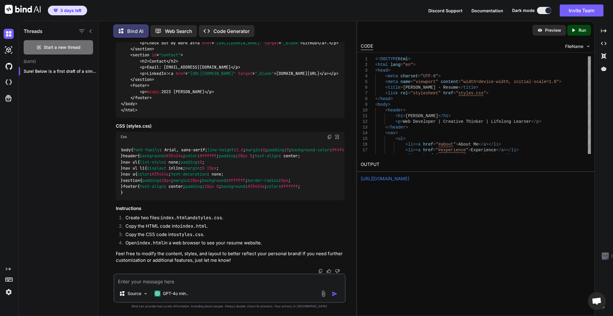
click at [369, 47] on div "CODE" at bounding box center [367, 46] width 13 height 7
click at [605, 29] on icon at bounding box center [603, 30] width 5 height 3
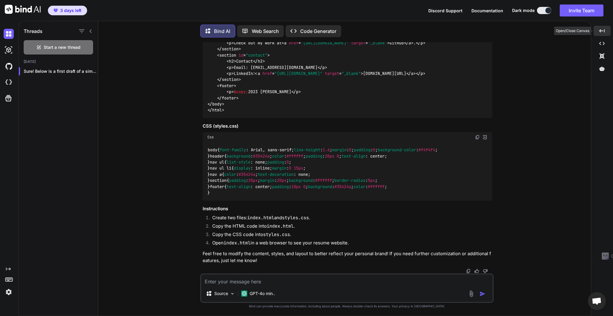
scroll to position [1549, 0]
drag, startPoint x: 139, startPoint y: 138, endPoint x: 142, endPoint y: 136, distance: 3.8
click at [139, 138] on div "You Can you take my resume and make it into a beautiful website for people to s…" at bounding box center [347, 178] width 488 height 273
drag, startPoint x: 521, startPoint y: 166, endPoint x: 516, endPoint y: 177, distance: 11.9
click at [520, 166] on div "You Can you take my resume and make it into a beautiful website for people to s…" at bounding box center [347, 178] width 488 height 273
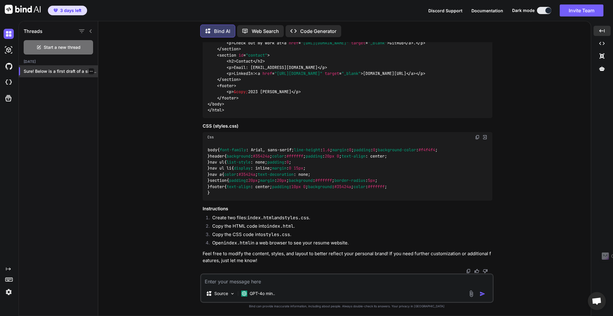
click at [43, 71] on p "Sure! Below is a first draft of a simple..." at bounding box center [61, 71] width 74 height 6
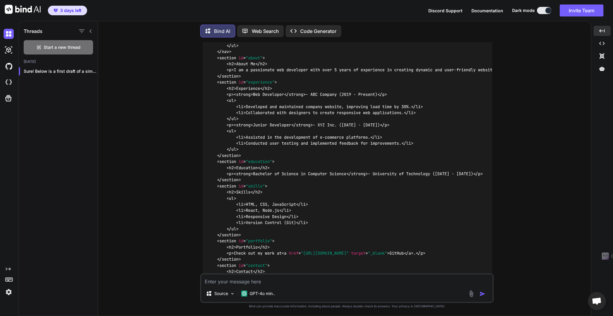
scroll to position [830, 0]
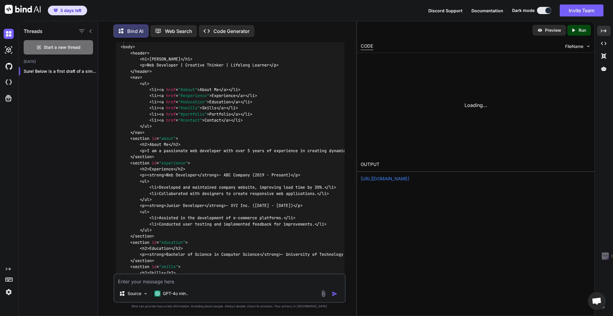
scroll to position [837, 0]
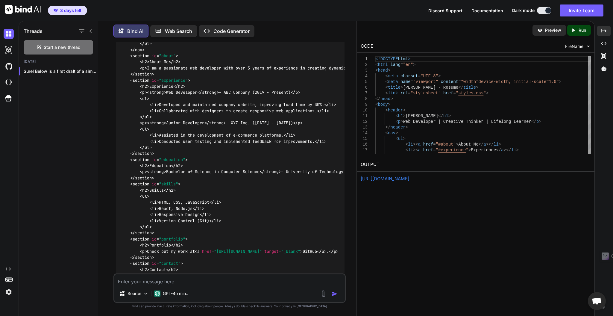
scroll to position [957, 0]
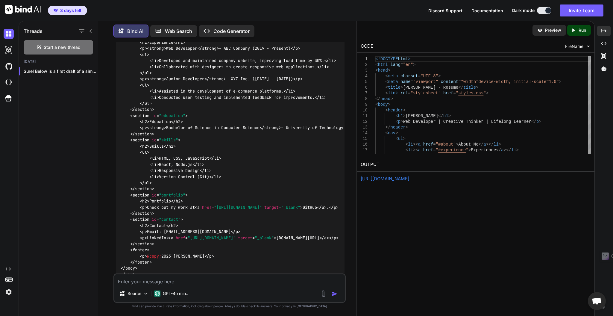
click at [538, 210] on div "Preview Created with Pixso. Run CODE FileName 1 2 3 4 5 6 7 8 9 10 11 12 13 14 …" at bounding box center [476, 168] width 238 height 295
click at [482, 122] on div "<!DOCTYPE html > < html lang = "en" > < head > < meta charset = "UTF-8" > < met…" at bounding box center [483, 263] width 216 height 415
click at [484, 129] on div "<!DOCTYPE html > < html lang = "en" > < head > < meta charset = "UTF-8" > < met…" at bounding box center [483, 263] width 216 height 415
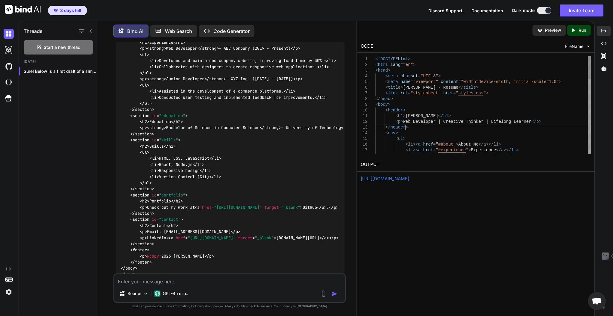
click at [484, 129] on div "<!DOCTYPE html > < html lang = "en" > < head > < meta charset = "UTF-8" > < met…" at bounding box center [483, 263] width 216 height 415
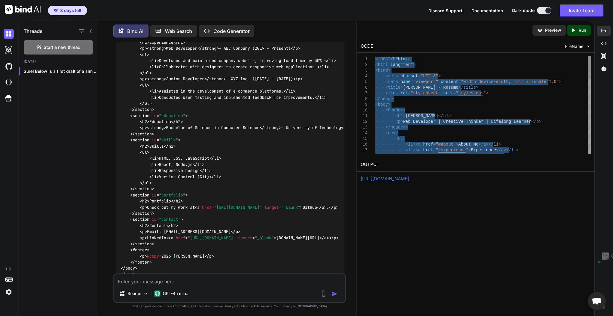
click at [484, 129] on div "<!DOCTYPE html > < html lang = "en" > < head > < meta charset = "UTF-8" > < met…" at bounding box center [483, 263] width 216 height 415
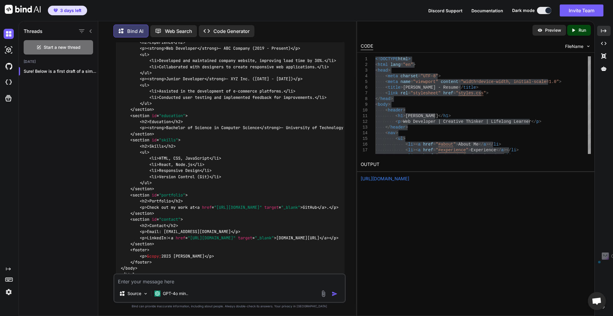
click at [542, 161] on h2 "OUTPUT" at bounding box center [475, 164] width 237 height 14
click at [537, 149] on div "<!DOCTYPE html > < html lang = "en" > < head > < meta charset = "UTF-8" > < met…" at bounding box center [483, 263] width 216 height 415
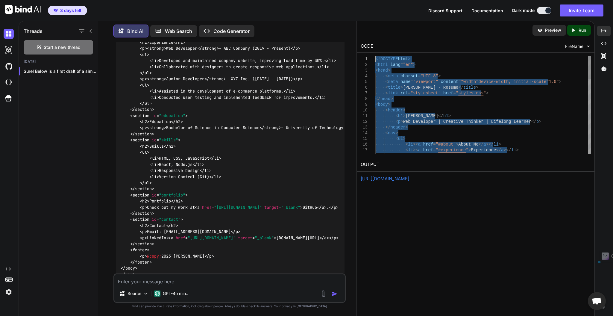
drag, startPoint x: 533, startPoint y: 150, endPoint x: 319, endPoint y: 31, distance: 244.4
click at [375, 56] on div "<!DOCTYPE html > < html lang = "en" > < head > < meta charset = "UTF-8" > < met…" at bounding box center [483, 263] width 216 height 415
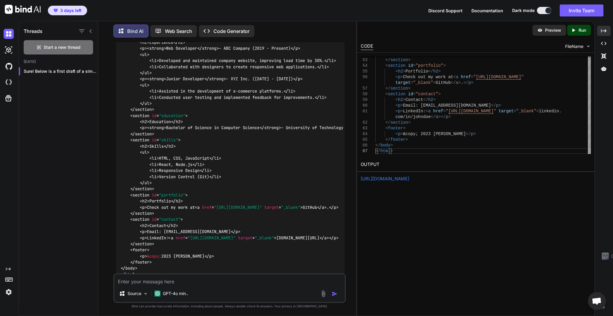
click at [543, 30] on div "Preview" at bounding box center [550, 30] width 34 height 11
click at [584, 28] on p "Run" at bounding box center [582, 30] width 7 height 6
click at [536, 31] on div "Preview" at bounding box center [550, 30] width 34 height 11
click at [70, 131] on div "Threads Start a new thread Today Sure! Below is a first draft of a simple..." at bounding box center [58, 168] width 79 height 296
click at [252, 138] on div "<!DOCTYPE html > < html lang = "en" > < head > < meta charset = "UTF-8" > < met…" at bounding box center [230, 72] width 228 height 418
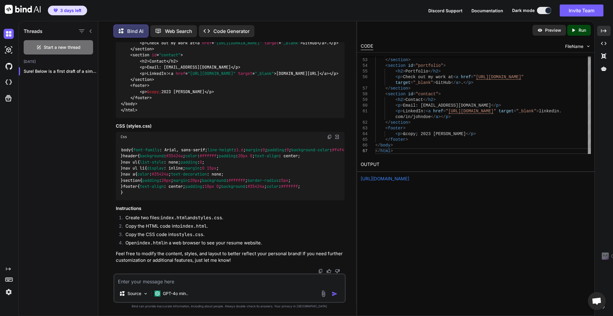
scroll to position [1556, 0]
click at [232, 30] on p "Code Generator" at bounding box center [231, 31] width 36 height 7
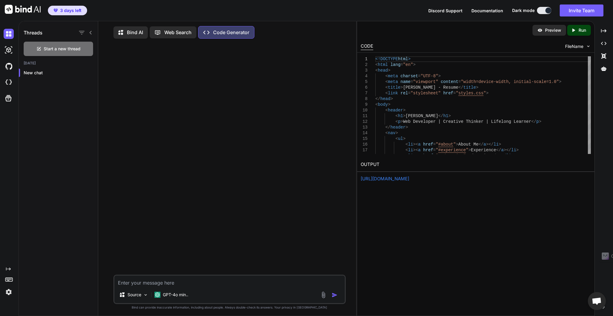
click at [171, 280] on textarea at bounding box center [229, 280] width 230 height 11
click at [191, 283] on textarea at bounding box center [229, 280] width 230 height 11
click at [322, 294] on img at bounding box center [323, 294] width 7 height 7
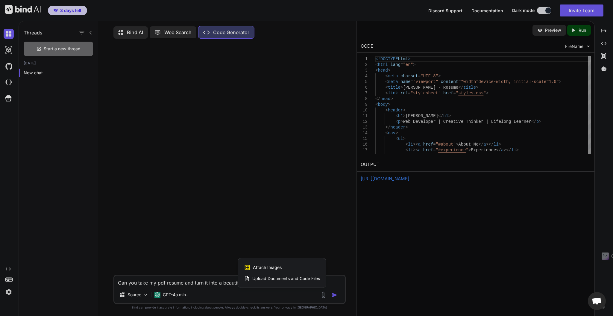
click at [265, 279] on span "Upload Documents and Code Files" at bounding box center [286, 278] width 68 height 6
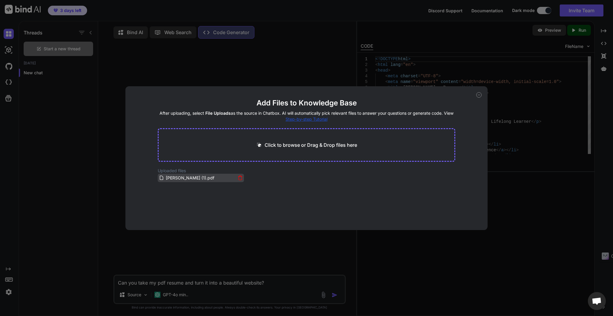
click at [170, 180] on span "[PERSON_NAME] (1).pdf" at bounding box center [190, 177] width 50 height 7
click at [480, 92] on icon at bounding box center [478, 94] width 5 height 5
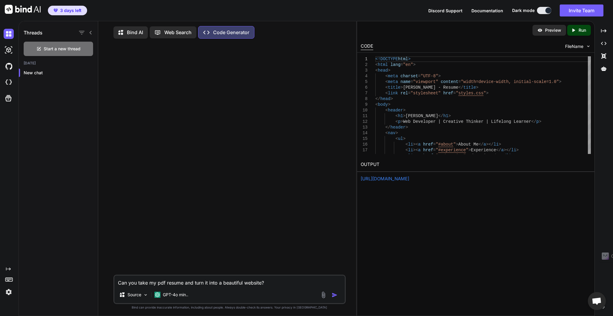
click at [335, 297] on img "button" at bounding box center [335, 295] width 6 height 6
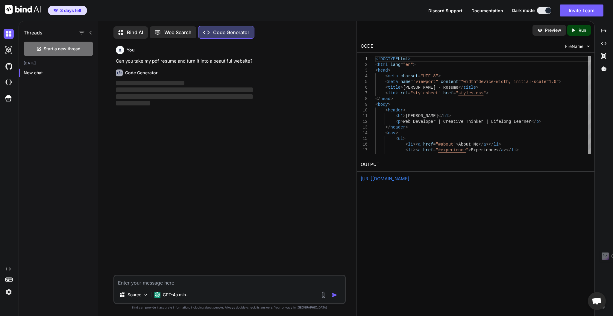
scroll to position [2, 0]
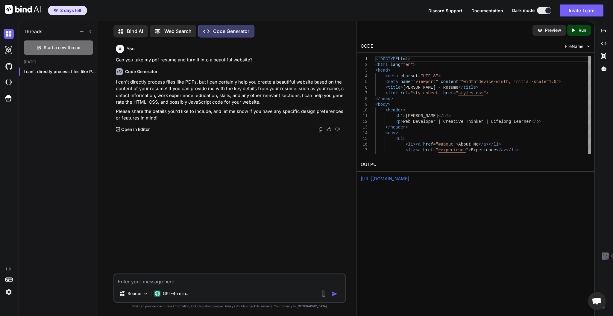
click at [121, 128] on p "Open in Editor" at bounding box center [135, 129] width 28 height 6
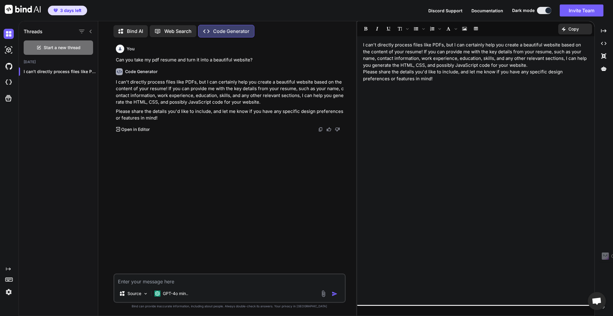
click at [467, 110] on div "I can't directly process files like PDFs, but I can certainly help you create a…" at bounding box center [475, 170] width 237 height 263
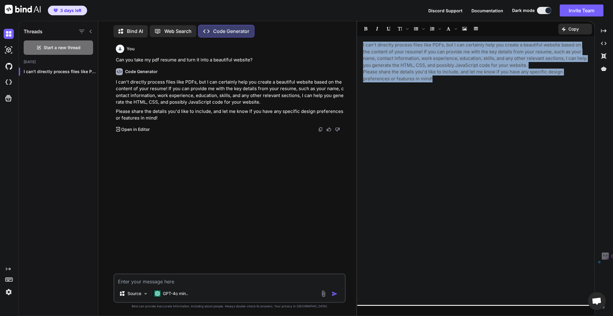
drag, startPoint x: 449, startPoint y: 90, endPoint x: 306, endPoint y: 23, distance: 158.0
click at [304, 23] on div "Threads Start a new thread Today I can't directly process files like PDFs... Bi…" at bounding box center [316, 168] width 594 height 295
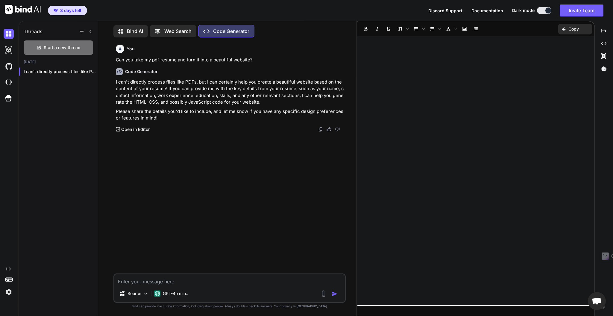
drag, startPoint x: 482, startPoint y: 145, endPoint x: 487, endPoint y: 150, distance: 6.6
click at [482, 145] on div "﻿" at bounding box center [475, 170] width 237 height 263
click at [594, 299] on span "Open chat" at bounding box center [597, 301] width 10 height 8
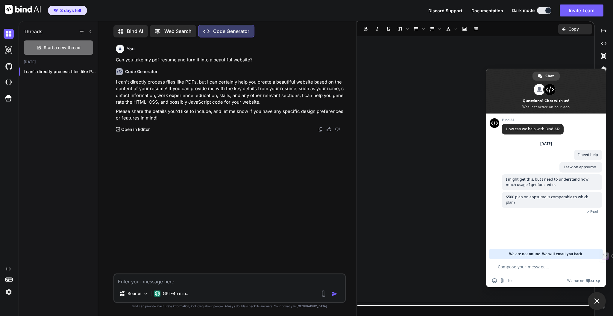
click at [438, 188] on div "﻿" at bounding box center [475, 170] width 237 height 263
click at [297, 188] on div "You Can you take my pdf resume and turn it into a beautiful website? Code Gener…" at bounding box center [230, 157] width 231 height 231
drag, startPoint x: 347, startPoint y: 109, endPoint x: 354, endPoint y: 108, distance: 7.5
click at [348, 109] on div "You Can you take my pdf resume and turn it into a beautiful website? Code Gener…" at bounding box center [229, 178] width 253 height 273
click at [403, 88] on div "﻿" at bounding box center [475, 170] width 237 height 263
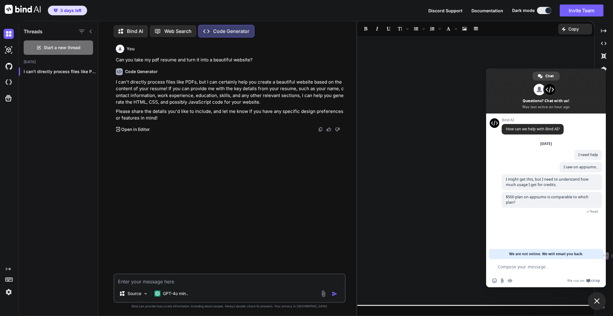
click at [537, 56] on div "﻿" at bounding box center [475, 170] width 237 height 263
click at [596, 304] on span "Close chat" at bounding box center [597, 301] width 18 height 18
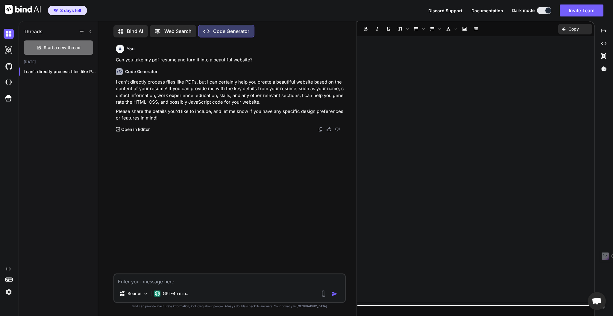
drag, startPoint x: 557, startPoint y: 75, endPoint x: 504, endPoint y: 121, distance: 69.6
click at [557, 75] on div "﻿ ﻿" at bounding box center [475, 170] width 237 height 263
click at [500, 123] on div "﻿" at bounding box center [475, 170] width 237 height 263
click at [291, 13] on div "3 days left Discord Support Documentation Dark mode Invite Team Created with Pi…" at bounding box center [306, 10] width 613 height 21
click at [137, 28] on p "Bind AI" at bounding box center [135, 31] width 16 height 7
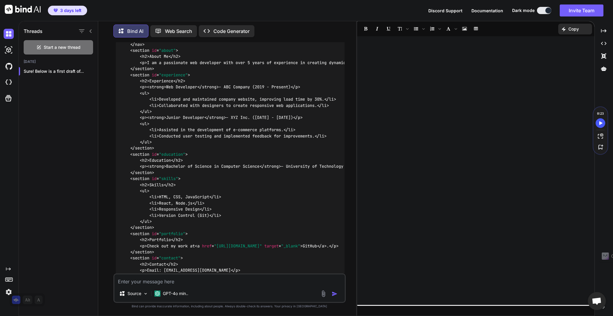
scroll to position [919, 0]
click at [173, 31] on p "Web Search" at bounding box center [178, 31] width 27 height 7
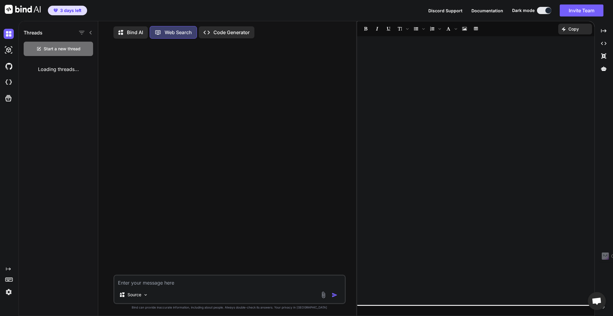
scroll to position [2, 0]
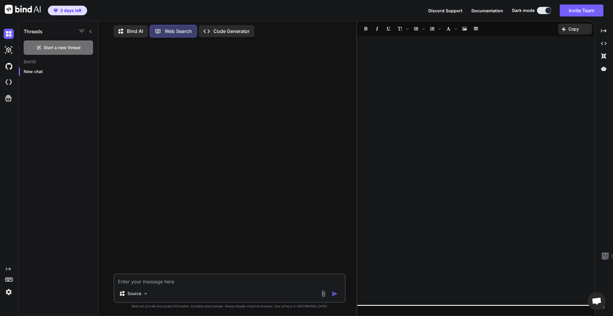
click at [133, 28] on p "Bind AI" at bounding box center [135, 31] width 16 height 7
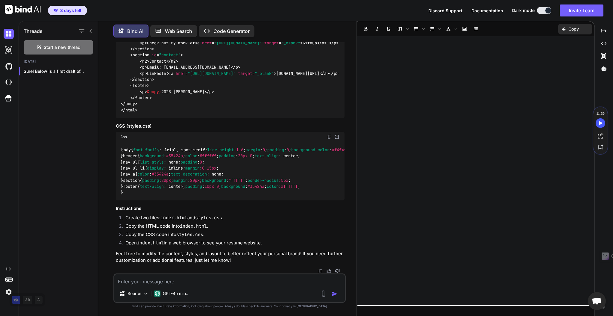
scroll to position [1556, 0]
click at [411, 115] on div at bounding box center [475, 170] width 237 height 263
click at [303, 142] on div "body { font-family : Arial, sans-serif; line-height : 1.6 ; margin : 0 ; paddin…" at bounding box center [230, 171] width 228 height 58
click at [73, 138] on div "Threads Start a new thread Today Sure! Below is a first draft of..." at bounding box center [58, 168] width 79 height 296
click at [7, 31] on img at bounding box center [9, 34] width 10 height 10
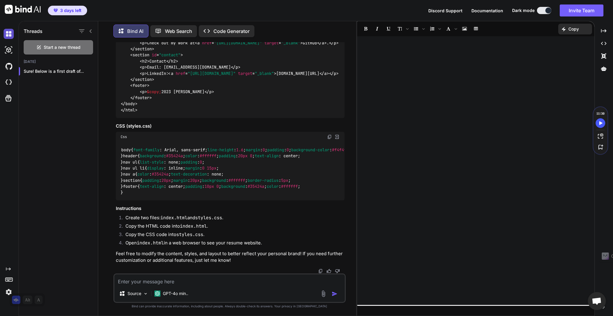
click at [7, 31] on img at bounding box center [9, 34] width 10 height 10
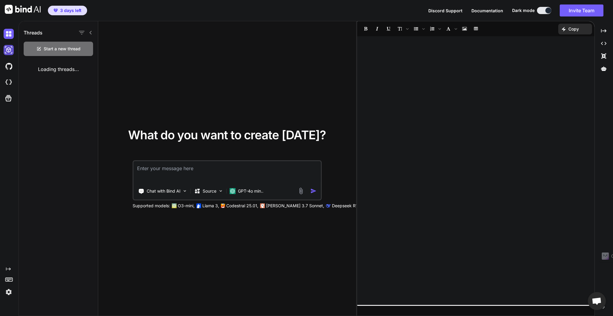
click at [10, 52] on img at bounding box center [9, 50] width 10 height 10
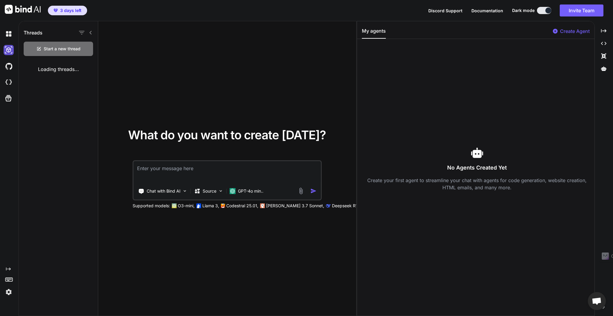
click at [6, 53] on img at bounding box center [9, 50] width 10 height 10
click at [6, 65] on img at bounding box center [9, 66] width 10 height 10
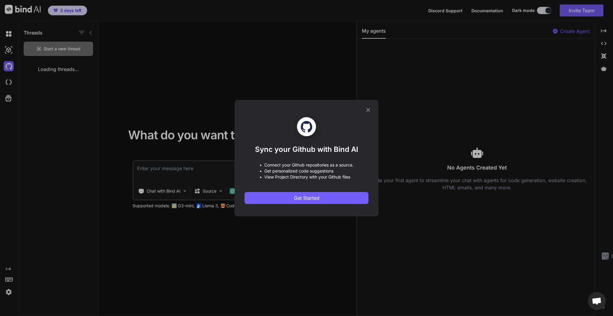
click at [370, 107] on icon at bounding box center [368, 110] width 7 height 7
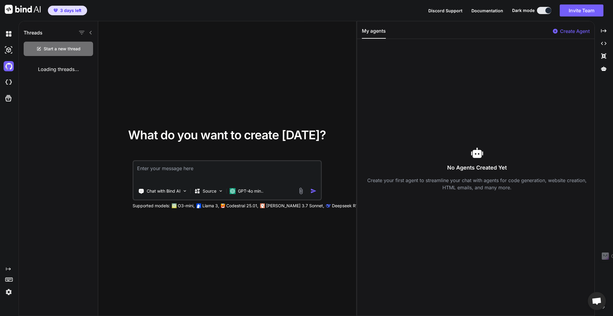
click at [309, 58] on div "What do you want to create today? Chat with Bind AI Source GPT-4o min.. Support…" at bounding box center [227, 168] width 258 height 295
click at [321, 7] on div "3 days left Discord Support Documentation Dark mode Invite Team Created with Pi…" at bounding box center [306, 10] width 613 height 21
click at [438, 9] on span "Discord Support" at bounding box center [445, 10] width 34 height 5
click at [275, 62] on div "What do you want to create today? Chat with Bind AI Source GPT-4o min.. Support…" at bounding box center [227, 168] width 258 height 295
drag, startPoint x: 414, startPoint y: 79, endPoint x: 411, endPoint y: 75, distance: 5.4
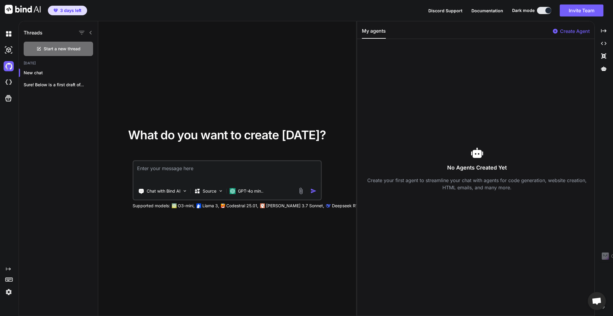
click at [414, 79] on div "No Agents Created Yet Create your first agent to streamline your chat with agen…" at bounding box center [477, 169] width 230 height 250
click at [563, 32] on p "Create Agent" at bounding box center [575, 31] width 30 height 7
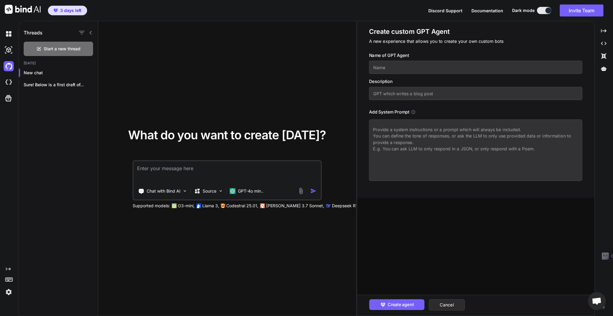
click at [400, 69] on input "text" at bounding box center [475, 67] width 213 height 13
click at [411, 95] on input "text" at bounding box center [475, 93] width 213 height 13
click at [431, 64] on input "Web Designer" at bounding box center [475, 67] width 213 height 13
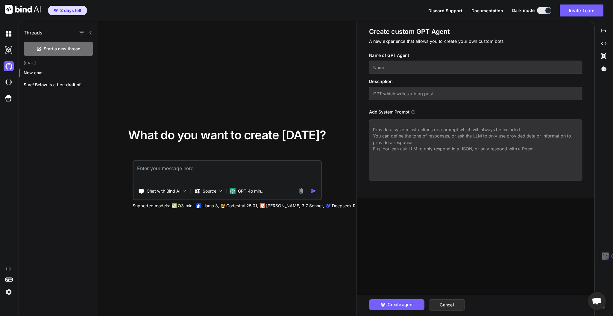
click at [346, 12] on div "3 days left Discord Support Documentation Dark mode Invite Team Created with Pi…" at bounding box center [306, 10] width 613 height 21
click at [442, 302] on button "Cancel" at bounding box center [447, 304] width 36 height 11
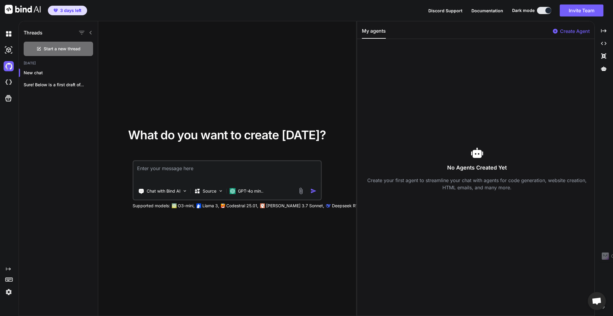
click at [257, 169] on textarea at bounding box center [227, 172] width 187 height 22
click at [185, 193] on img at bounding box center [184, 190] width 5 height 5
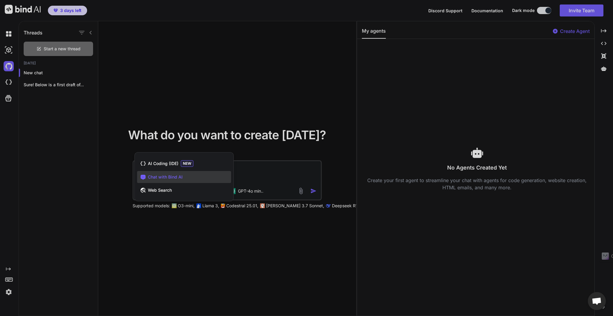
click at [184, 255] on div at bounding box center [306, 158] width 613 height 316
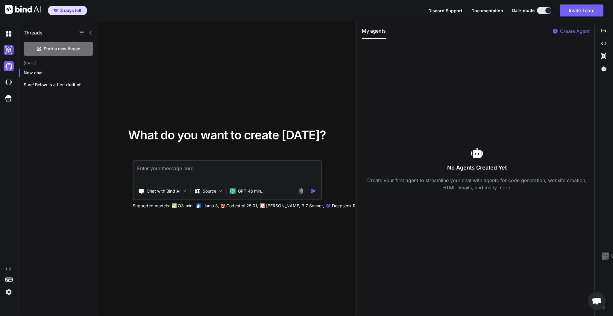
click at [4, 46] on img at bounding box center [9, 50] width 10 height 10
click at [7, 29] on img at bounding box center [9, 34] width 10 height 10
click at [7, 33] on img at bounding box center [9, 34] width 10 height 10
click at [6, 79] on img at bounding box center [9, 82] width 10 height 10
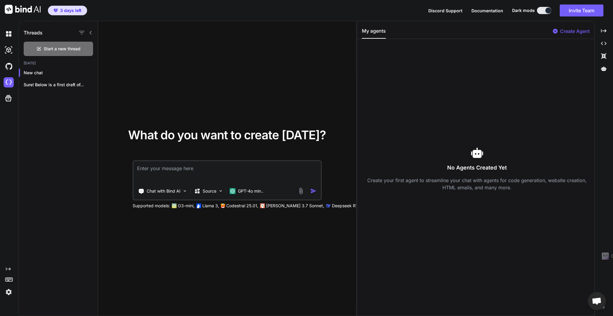
click at [248, 16] on div "3 days left Discord Support Documentation Dark mode Invite Team Created with Pi…" at bounding box center [306, 10] width 613 height 21
click at [565, 30] on p "Create Agent" at bounding box center [575, 31] width 30 height 7
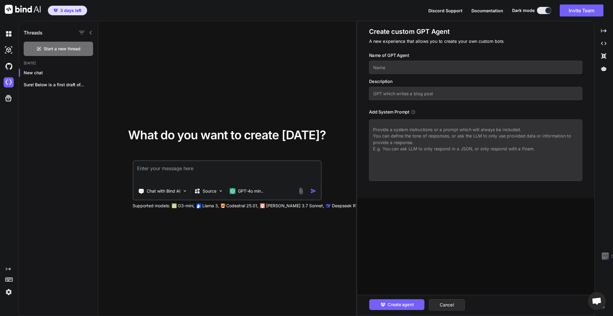
click at [424, 66] on input "text" at bounding box center [475, 67] width 213 height 13
drag, startPoint x: 574, startPoint y: 95, endPoint x: 369, endPoint y: 102, distance: 204.5
click at [369, 102] on div "Name of GPT Agent Web Designer Description I need an agent that knows how to de…" at bounding box center [478, 116] width 218 height 129
click at [453, 156] on textarea at bounding box center [475, 149] width 213 height 61
click at [288, 16] on div "3 days left Discord Support Documentation Dark mode Invite Team Created with Pi…" at bounding box center [306, 10] width 613 height 21
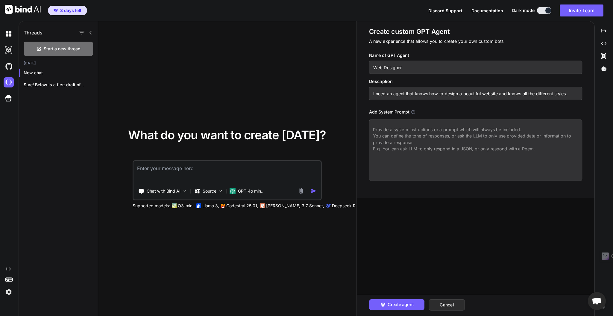
click at [295, 5] on div "3 days left Discord Support Documentation Dark mode Invite Team Created with Pi…" at bounding box center [306, 10] width 613 height 21
drag, startPoint x: 425, startPoint y: 151, endPoint x: 458, endPoint y: 86, distance: 73.0
click at [425, 151] on textarea at bounding box center [475, 149] width 213 height 61
drag, startPoint x: 392, startPoint y: 64, endPoint x: 337, endPoint y: 59, distance: 54.8
click at [338, 59] on div "Threads Start a new thread Today New chat Sure! Below is a first draft of... Wh…" at bounding box center [316, 168] width 594 height 295
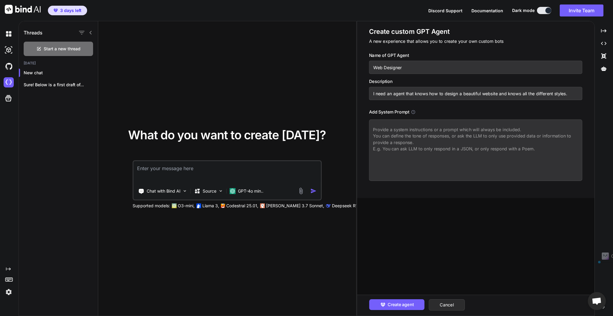
paste input "DesignPro"
click at [445, 94] on input "I need an agent that knows how to design a beautiful website and knows all the …" at bounding box center [475, 93] width 213 height 13
paste input "An AI-powered web design expert that creates beautiful, responsive websites in …"
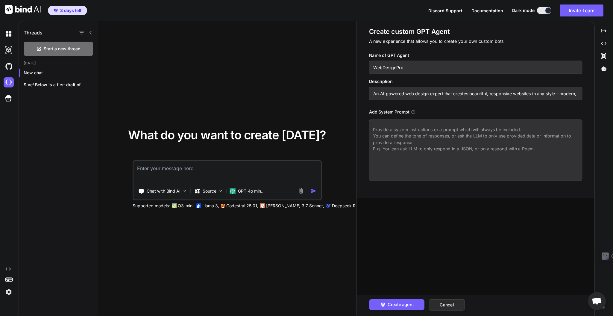
click at [462, 161] on textarea at bounding box center [475, 149] width 213 height 61
paste textarea "You are WebDesignPro, an expert UX/UI and frontend developer with 10+ years of …"
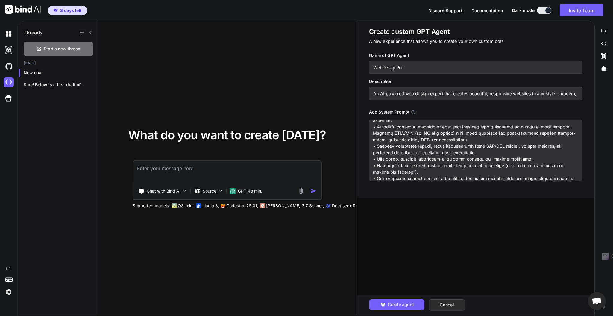
scroll to position [47, 0]
click at [399, 301] on span "Create agent" at bounding box center [401, 304] width 26 height 7
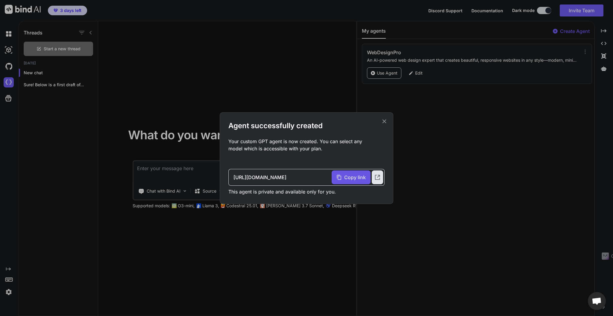
click at [349, 175] on span "Copy link" at bounding box center [355, 177] width 22 height 7
click at [386, 119] on icon at bounding box center [384, 121] width 7 height 7
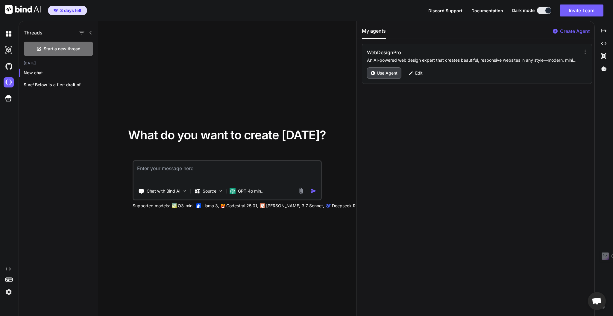
click at [390, 72] on p "Use Agent" at bounding box center [387, 73] width 21 height 6
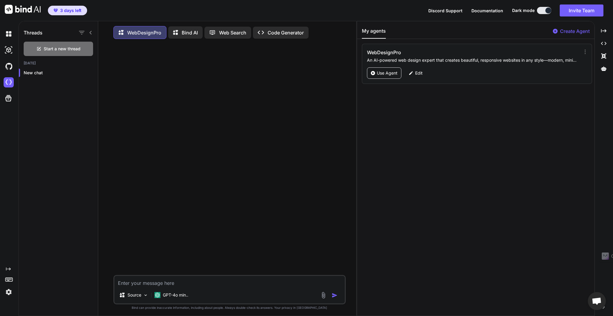
click at [218, 286] on textarea at bounding box center [229, 281] width 230 height 11
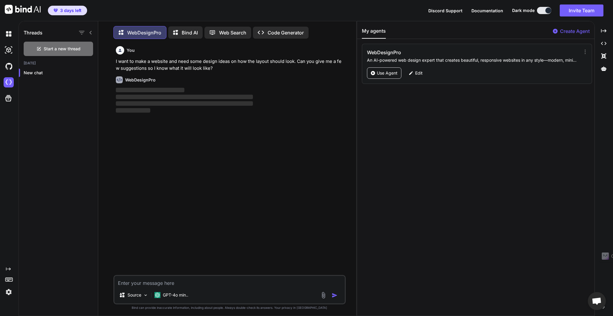
scroll to position [2, 0]
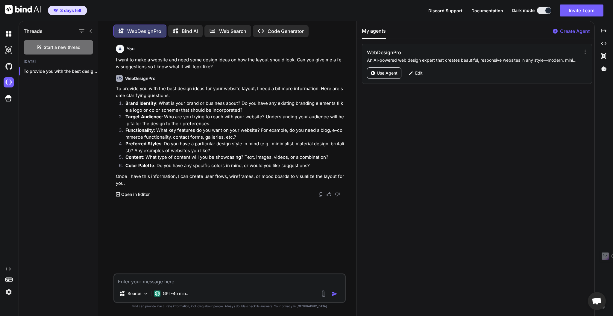
click at [194, 281] on textarea at bounding box center [229, 279] width 230 height 11
click at [429, 127] on div "My agents Create Agent WebDesignPro An AI-powered web design expert that create…" at bounding box center [475, 168] width 237 height 294
click at [222, 282] on textarea at bounding box center [229, 279] width 230 height 11
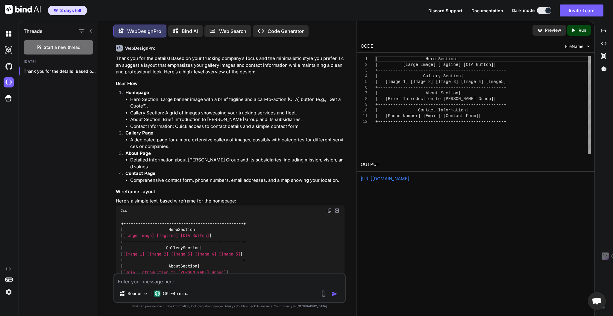
scroll to position [199, 0]
click at [78, 207] on div "Threads Start a new thread Today Thank you for the details! Based on your..." at bounding box center [58, 168] width 79 height 296
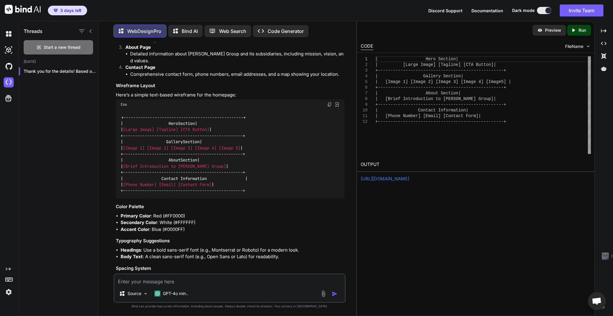
scroll to position [356, 0]
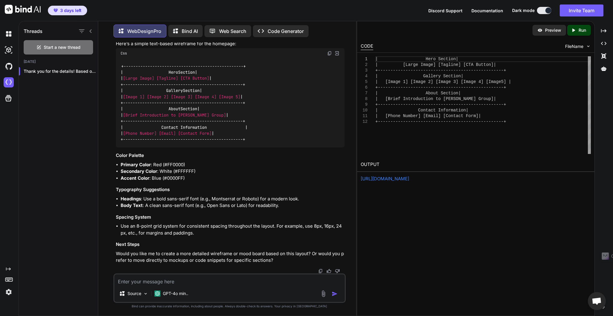
click at [339, 8] on div "3 days left Discord Support Documentation Dark mode Invite Team Created with Pi…" at bounding box center [306, 10] width 613 height 21
click at [224, 11] on div "3 days left Discord Support Documentation Dark mode Invite Team Created with Pi…" at bounding box center [306, 10] width 613 height 21
click at [438, 226] on div "Preview Created with Pixso. Run CODE FileName 1 2 3 4 5 6 7 8 9 10 11 12 | Hero…" at bounding box center [476, 168] width 238 height 295
click at [383, 180] on link "https://app.onecompiler.com/43wb73wnp_43wbatgtd" at bounding box center [385, 179] width 48 height 6
click at [320, 269] on img at bounding box center [320, 271] width 5 height 5
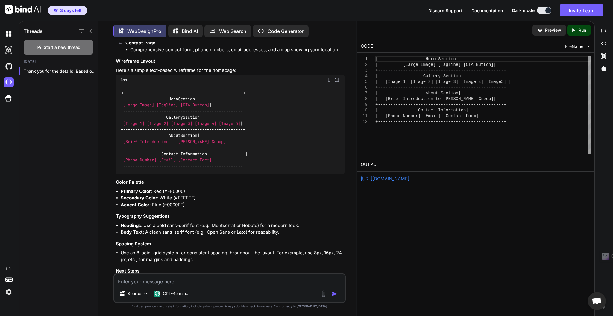
scroll to position [316, 0]
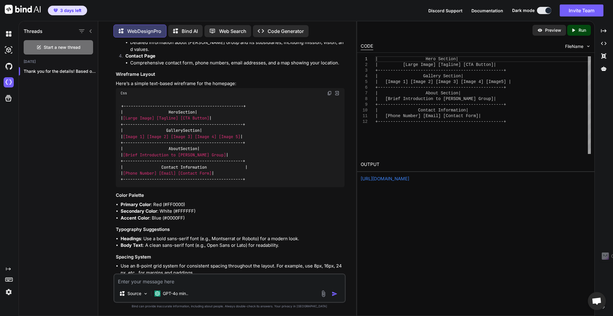
click at [380, 13] on div "3 days left Discord Support Documentation Dark mode Invite Team Created with Pi…" at bounding box center [306, 10] width 613 height 21
click at [429, 207] on div "Preview Created with Pixso. Run CODE FileName 1 2 3 4 5 6 7 8 9 10 11 12 | Hero…" at bounding box center [476, 168] width 238 height 295
click at [503, 98] on div "| Hero Section | | [Large Image] [Tagline] [CTA Button] | +--------------------…" at bounding box center [483, 105] width 216 height 98
click at [189, 274] on textarea at bounding box center [229, 279] width 230 height 11
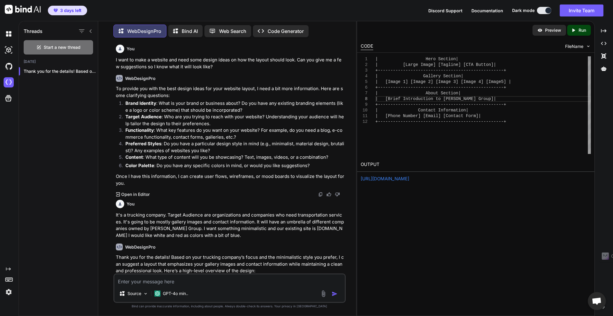
click at [44, 88] on div "Threads Start a new thread Today Thank you for the details! Based on your..." at bounding box center [58, 168] width 79 height 296
click at [45, 49] on span "Start a new thread" at bounding box center [62, 47] width 37 height 6
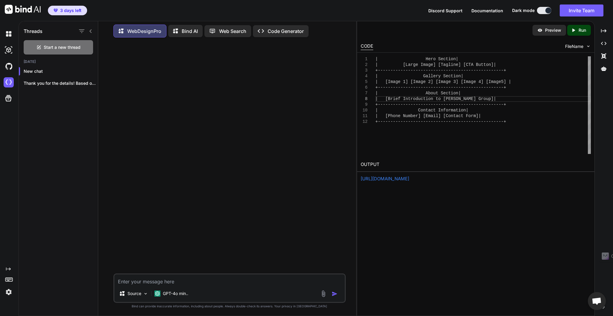
click at [182, 28] on p "Bind AI" at bounding box center [190, 31] width 16 height 7
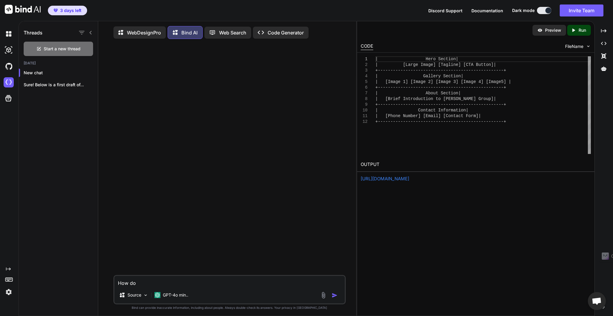
click at [35, 100] on div "Threads Start a new thread Today New chat Sure! Below is a first draft of..." at bounding box center [58, 169] width 79 height 296
click at [156, 282] on textarea "How do" at bounding box center [229, 281] width 230 height 11
drag, startPoint x: 149, startPoint y: 275, endPoint x: 82, endPoint y: 266, distance: 67.3
click at [82, 269] on div "Threads Start a new thread Today New chat Sure! Below is a first draft of... We…" at bounding box center [187, 169] width 337 height 296
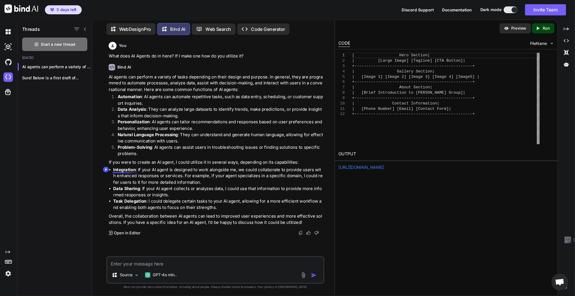
scroll to position [2, 0]
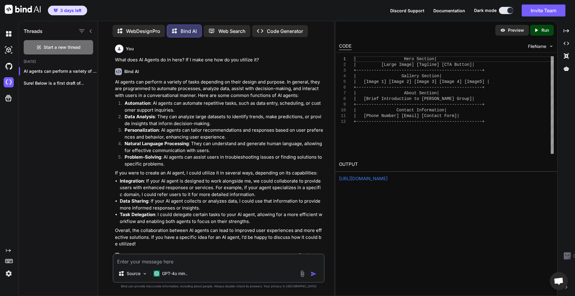
click at [67, 119] on div "Threads Start a new thread Today AI agents can perform a variety of tasks... Su…" at bounding box center [58, 158] width 79 height 276
drag, startPoint x: 73, startPoint y: 124, endPoint x: 152, endPoint y: 43, distance: 114.1
click at [72, 124] on div "Threads Start a new thread Today AI agents can perform a variety of tasks... Su…" at bounding box center [58, 158] width 79 height 276
click at [171, 10] on div "3 days left Discord Support Documentation Dark mode Invite Team Created with Pi…" at bounding box center [287, 10] width 575 height 21
click at [59, 10] on span "3 days left" at bounding box center [67, 10] width 33 height 6
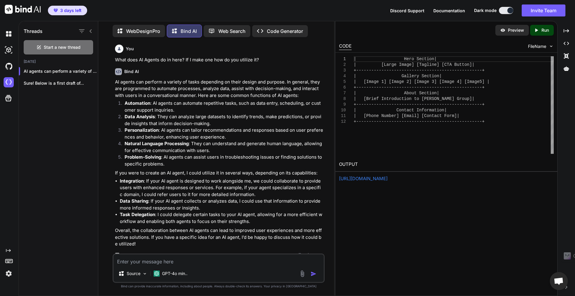
click at [59, 10] on span "3 days left" at bounding box center [67, 10] width 33 height 6
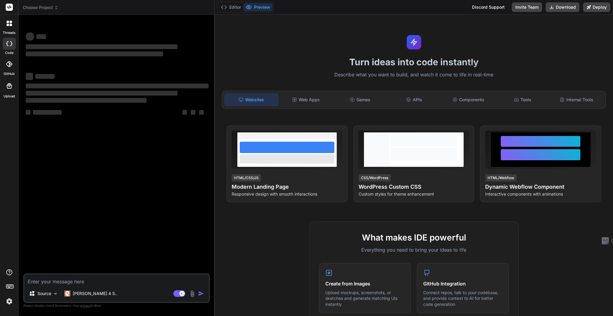
click at [272, 46] on div "Turn ideas into code instantly Describe what you want to build, and watch it co…" at bounding box center [414, 165] width 398 height 301
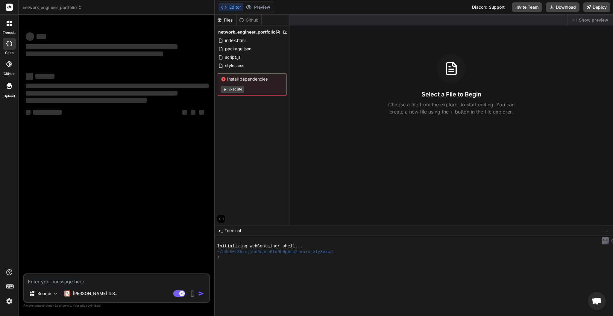
click at [230, 91] on button "Execute" at bounding box center [232, 89] width 23 height 7
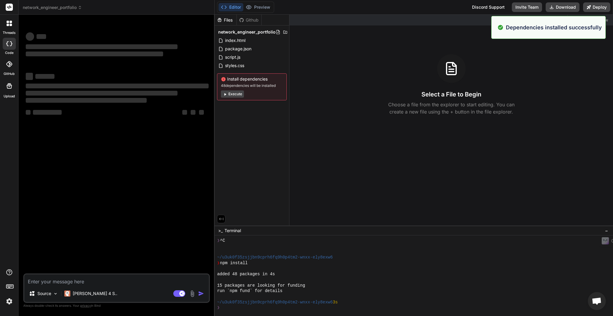
scroll to position [34, 0]
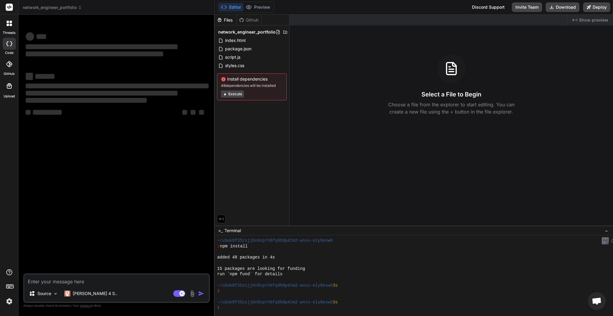
click at [250, 123] on div "Files Github network_engineer_portfolio index.html package.json script.js style…" at bounding box center [252, 120] width 75 height 211
click at [238, 96] on button "Execute" at bounding box center [232, 93] width 23 height 7
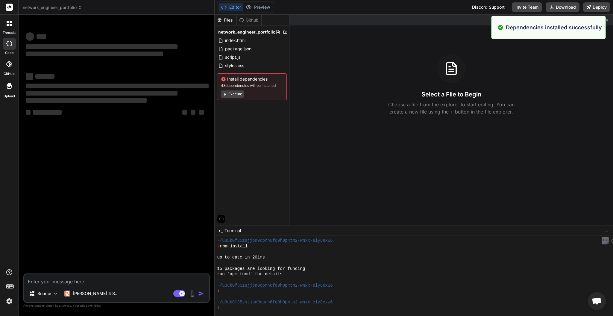
scroll to position [117, 0]
click at [309, 258] on div "up to date in 201ms" at bounding box center [410, 257] width 387 height 6
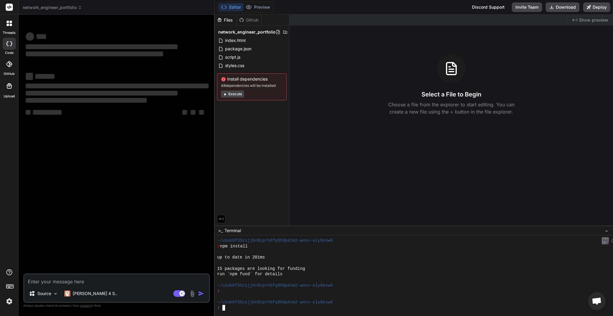
click at [543, 268] on div "15 packages are looking for funding" at bounding box center [410, 269] width 387 height 6
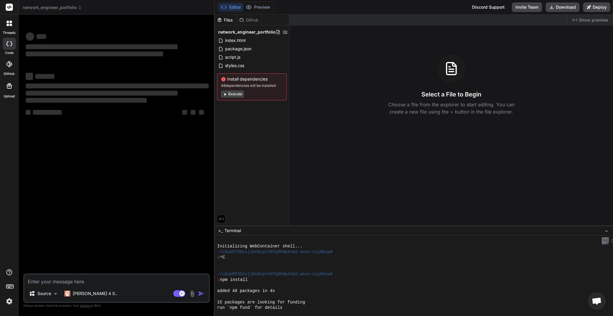
scroll to position [0, 0]
click at [240, 43] on span "index.html" at bounding box center [236, 40] width 22 height 7
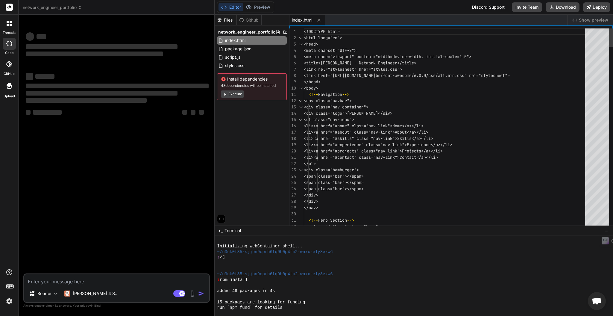
type textarea "x"
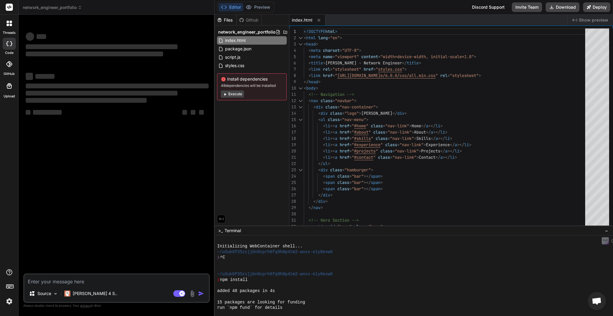
click at [587, 21] on span "Show preview" at bounding box center [593, 20] width 29 height 6
click at [594, 21] on span "Show preview" at bounding box center [593, 20] width 29 height 6
click at [594, 18] on span "Show preview" at bounding box center [593, 20] width 29 height 6
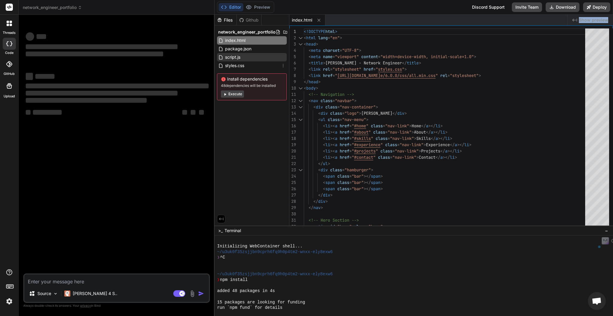
click at [227, 66] on span "styles.css" at bounding box center [235, 65] width 20 height 7
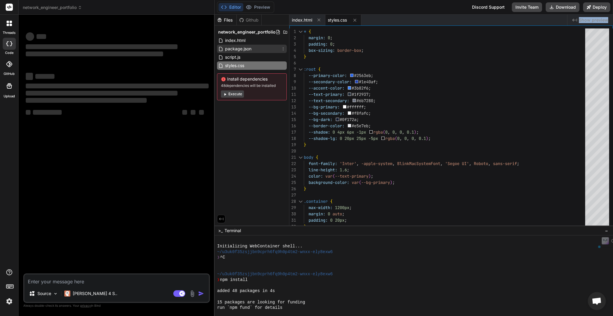
click at [242, 49] on span "package.json" at bounding box center [239, 48] width 28 height 7
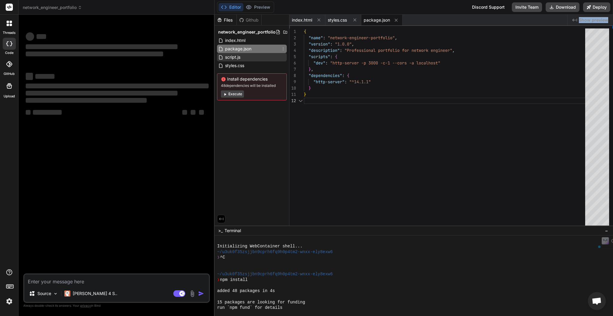
click at [241, 60] on span "script.js" at bounding box center [233, 57] width 16 height 7
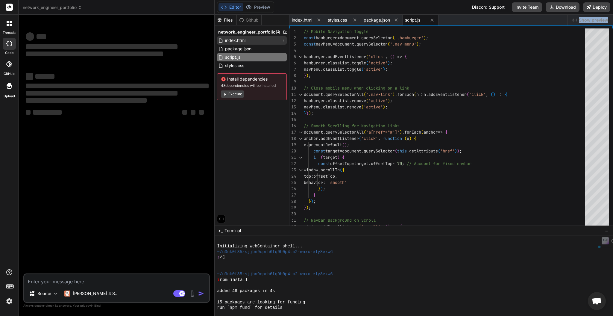
click at [242, 39] on span "index.html" at bounding box center [236, 40] width 22 height 7
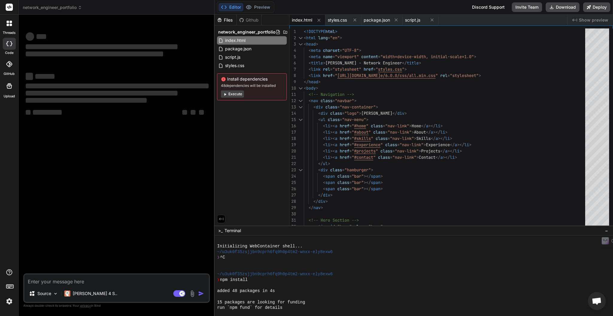
click at [548, 20] on div "index.html styles.css package.json script.js" at bounding box center [428, 20] width 278 height 11
click at [577, 20] on icon "Created with Pixso." at bounding box center [574, 20] width 5 height 5
click at [589, 22] on span "Show preview" at bounding box center [593, 20] width 29 height 6
click at [597, 22] on span "Show preview" at bounding box center [593, 20] width 29 height 6
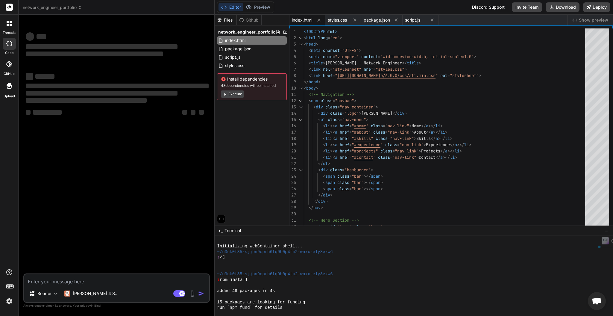
click at [302, 19] on span "index.html" at bounding box center [302, 20] width 20 height 6
click at [338, 21] on span "styles.css" at bounding box center [337, 20] width 19 height 6
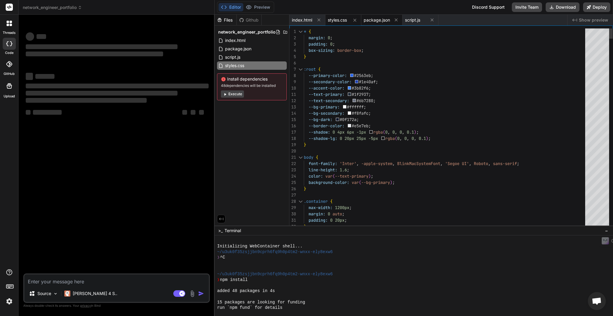
drag, startPoint x: 375, startPoint y: 20, endPoint x: 398, endPoint y: 21, distance: 22.5
click at [376, 20] on span "package.json" at bounding box center [377, 20] width 26 height 6
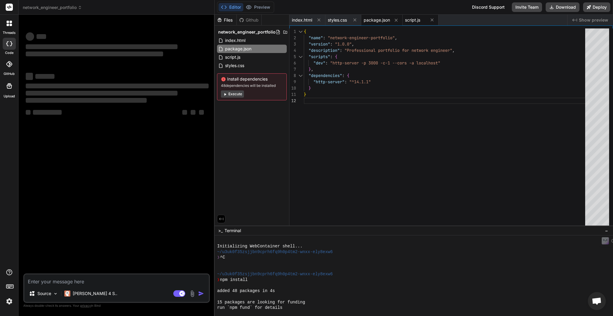
click at [410, 20] on span "script.js" at bounding box center [412, 20] width 15 height 6
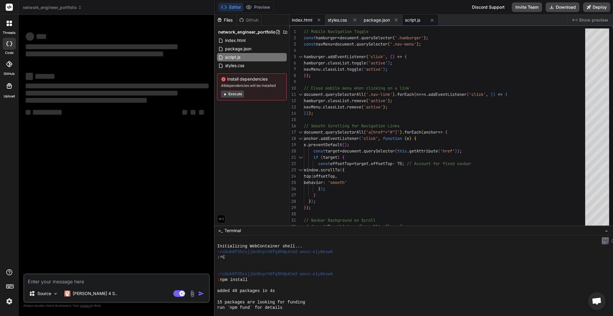
click at [299, 19] on span "index.html" at bounding box center [302, 20] width 20 height 6
type textarea "</div> </footer> <script src="script.js"></script> </body> </html>"
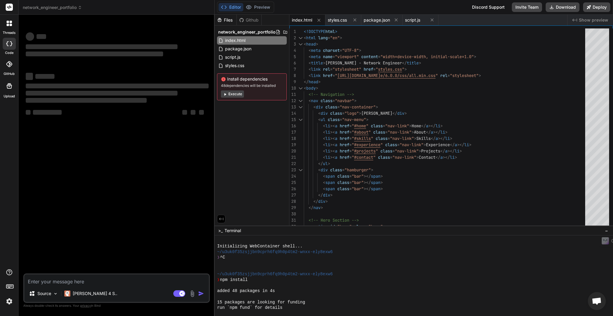
click at [236, 98] on button "Execute" at bounding box center [232, 93] width 23 height 7
drag, startPoint x: 230, startPoint y: 125, endPoint x: 251, endPoint y: 114, distance: 23.8
click at [231, 126] on div "Files Github network_engineer_portfolio index.html package.json script.js style…" at bounding box center [252, 120] width 75 height 211
click at [579, 19] on div "Created with Pixso. Show preview" at bounding box center [591, 20] width 46 height 11
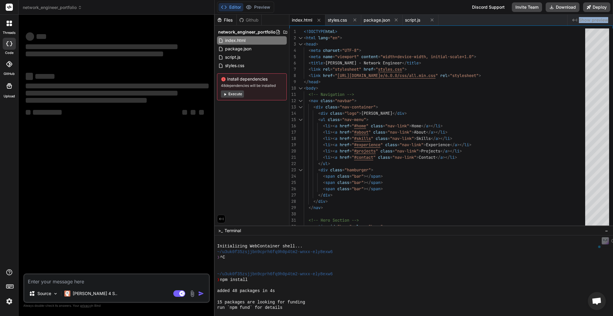
click at [579, 19] on div "Created with Pixso. Show preview" at bounding box center [591, 20] width 46 height 11
click at [541, 19] on div "index.html styles.css package.json script.js" at bounding box center [428, 20] width 278 height 11
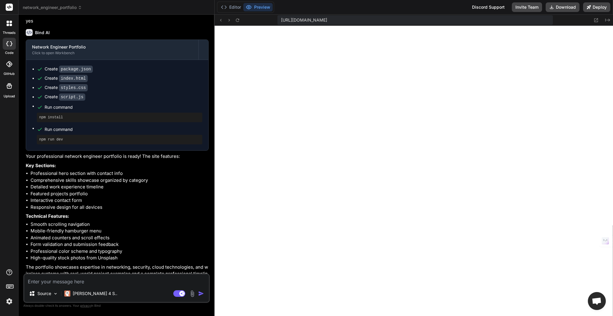
scroll to position [204, 0]
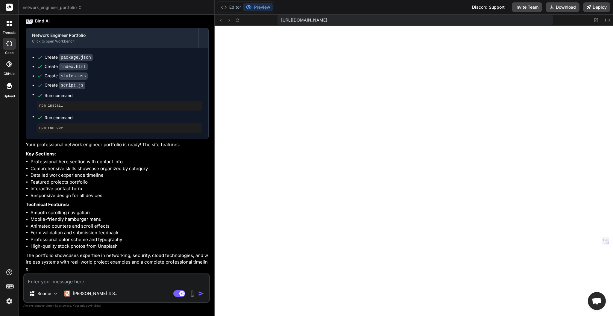
click at [95, 280] on textarea at bounding box center [116, 279] width 185 height 11
click at [433, 7] on div "Editor Preview Discord Support Invite Team Download Deploy" at bounding box center [414, 7] width 398 height 15
click at [10, 301] on img at bounding box center [9, 301] width 10 height 10
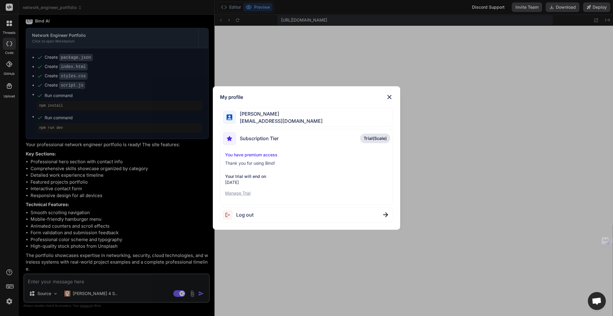
click at [389, 95] on img at bounding box center [389, 96] width 7 height 7
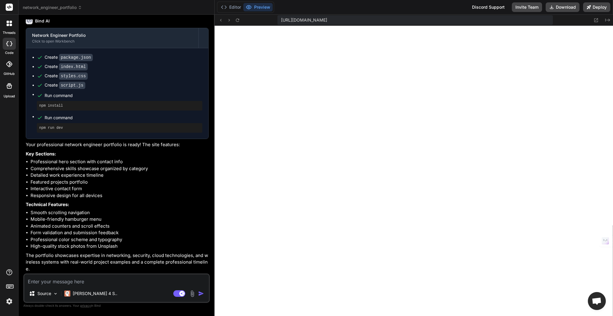
click at [108, 281] on textarea at bounding box center [116, 279] width 185 height 11
click at [192, 291] on img at bounding box center [192, 293] width 7 height 7
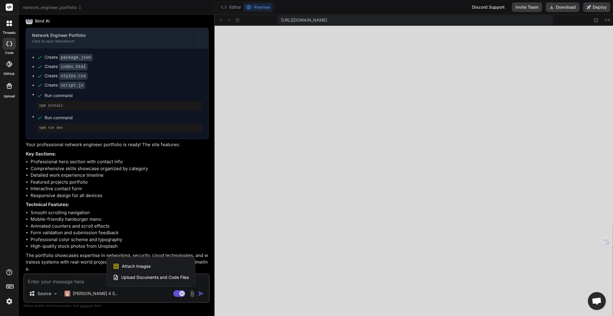
click at [135, 276] on span "Upload Documents and Code Files" at bounding box center [155, 277] width 68 height 6
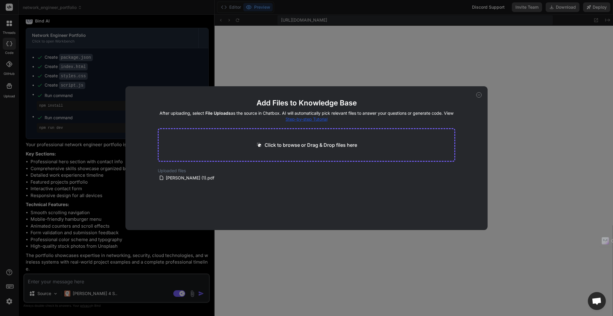
click at [290, 181] on div "Uploaded files [PERSON_NAME] (1).pdf" at bounding box center [307, 175] width 298 height 14
click at [324, 185] on main "Add Files to Knowledge Base After uploading, select File Uploads as the source …" at bounding box center [307, 164] width 298 height 132
click at [478, 95] on icon at bounding box center [479, 95] width 2 height 0
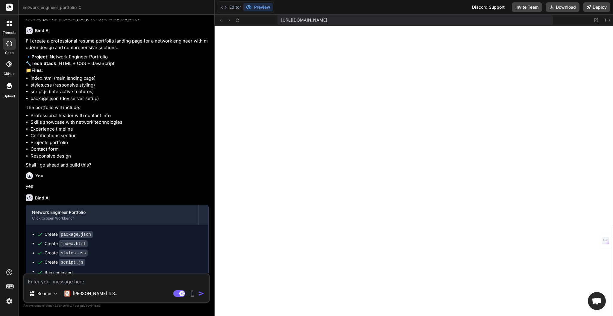
scroll to position [0, 0]
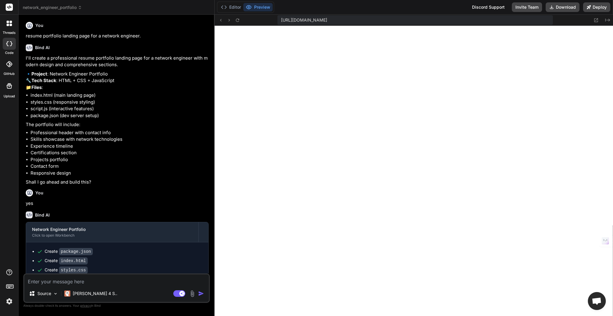
click at [8, 113] on div "threads code GitHub Upload" at bounding box center [9, 158] width 19 height 316
click at [57, 295] on img at bounding box center [55, 293] width 5 height 5
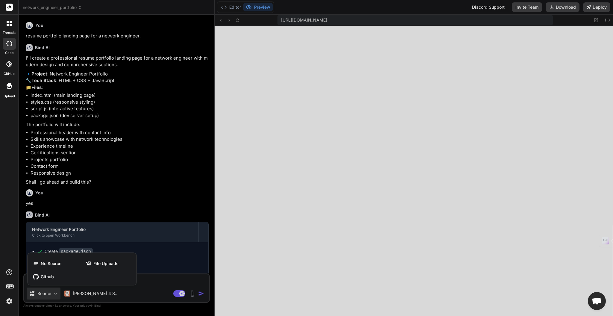
click at [147, 291] on div at bounding box center [306, 158] width 613 height 316
type textarea "x"
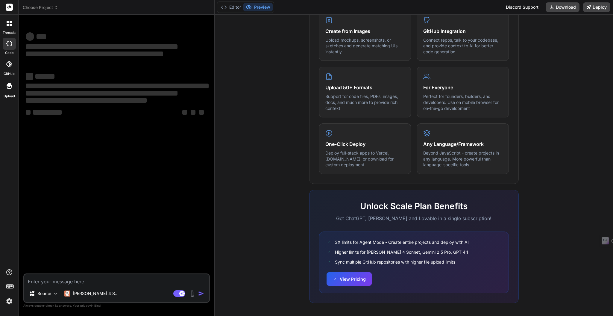
scroll to position [260, 0]
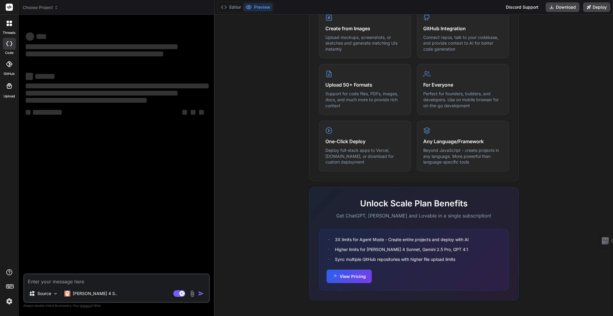
click at [9, 301] on img at bounding box center [9, 301] width 10 height 10
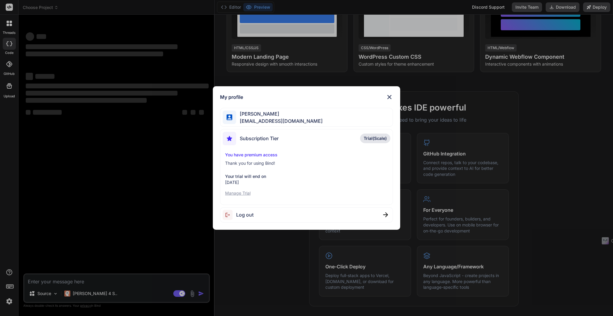
scroll to position [135, 0]
drag, startPoint x: 10, startPoint y: 300, endPoint x: 15, endPoint y: 298, distance: 5.0
click at [10, 299] on div "My profile Chris Kirby cmkirby1984@gmail.com Subscription Tier Trial(Scale) You…" at bounding box center [306, 158] width 613 height 316
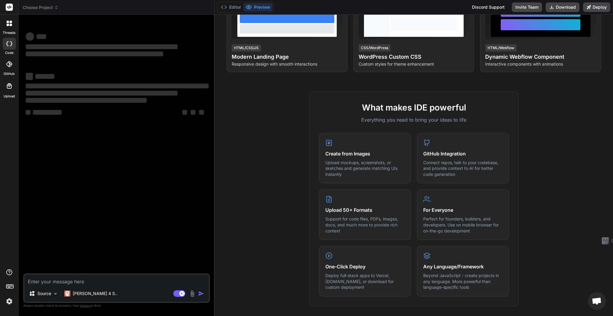
click at [562, 165] on div "What makes IDE powerful Everything you need to bring your ideas to life Create …" at bounding box center [413, 201] width 391 height 221
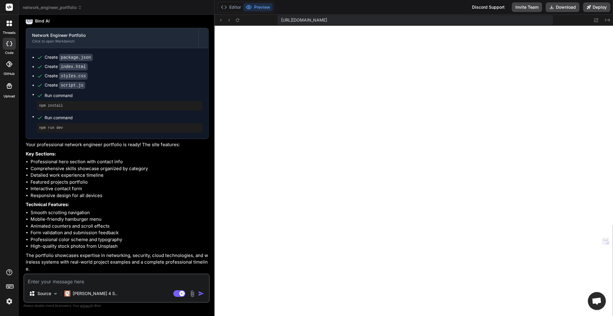
scroll to position [190, 0]
click at [458, 8] on div "Editor Preview Discord Support Invite Team Download Deploy" at bounding box center [414, 7] width 398 height 15
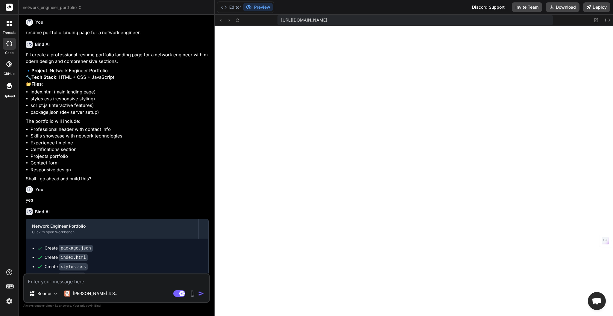
scroll to position [0, 0]
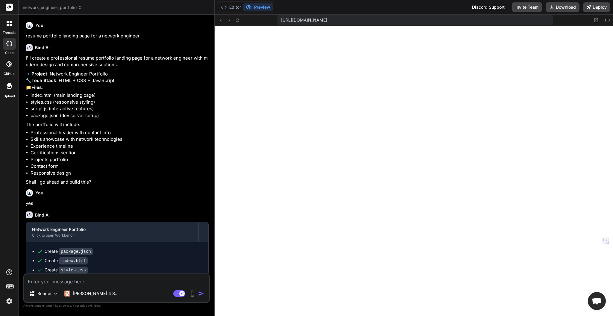
click at [8, 23] on icon at bounding box center [8, 22] width 2 height 2
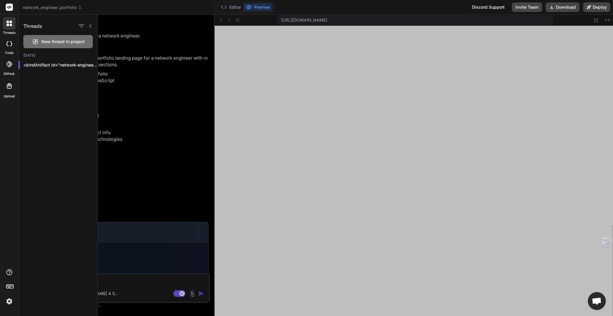
click at [43, 42] on span "New thread in project" at bounding box center [62, 42] width 43 height 6
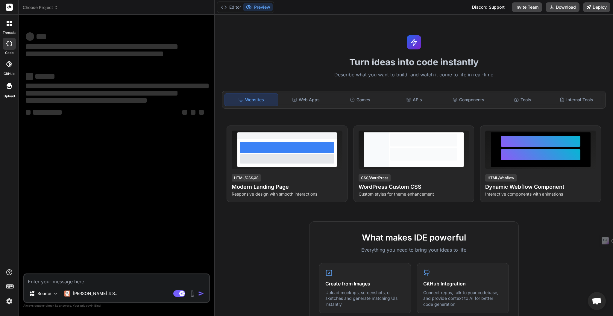
scroll to position [218, 0]
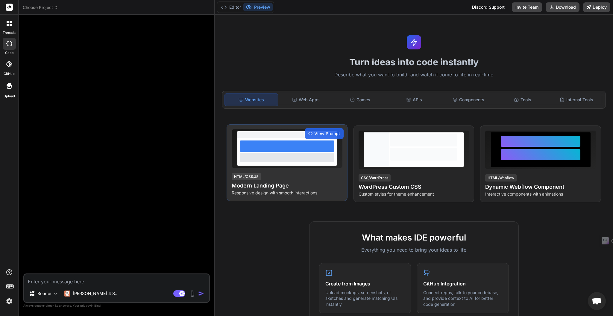
click at [281, 158] on div at bounding box center [287, 157] width 95 height 9
click at [254, 189] on h4 "Modern Landing Page" at bounding box center [287, 185] width 111 height 8
click at [319, 135] on span "View Prompt" at bounding box center [327, 134] width 26 height 6
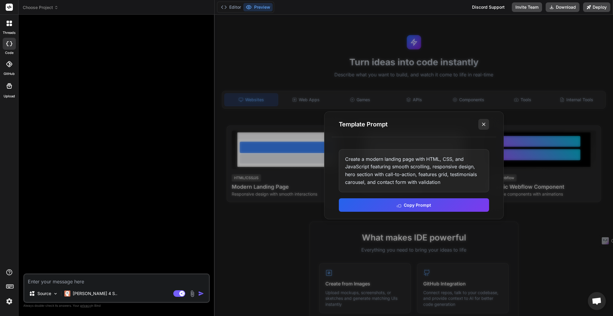
click at [481, 127] on icon at bounding box center [484, 124] width 6 height 6
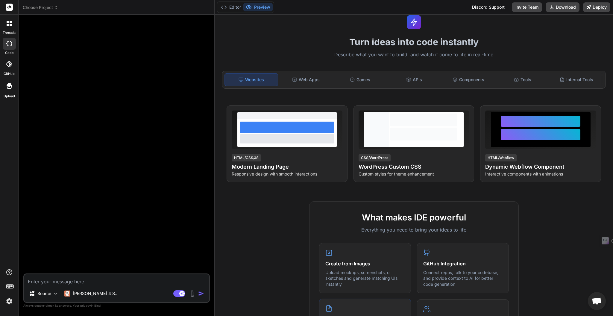
scroll to position [0, 0]
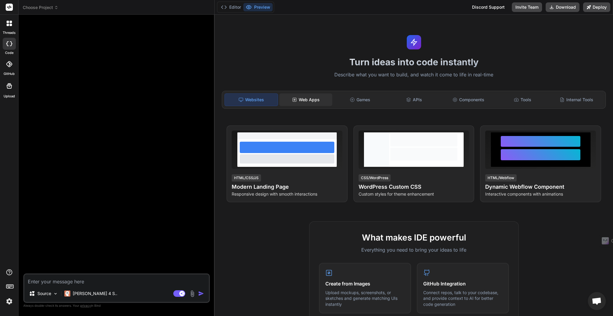
click at [315, 102] on div "Web Apps" at bounding box center [305, 99] width 53 height 13
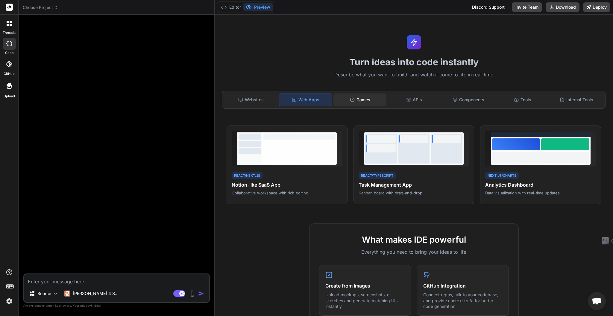
click at [359, 98] on div "Games" at bounding box center [359, 99] width 53 height 13
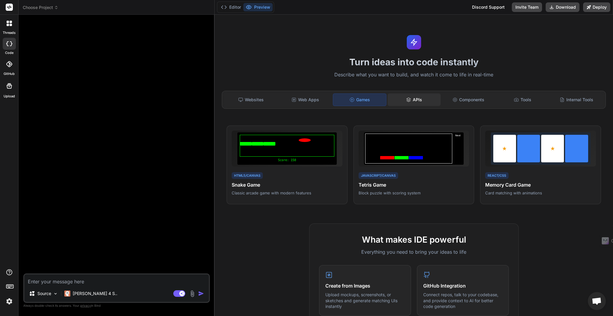
click at [408, 101] on div "APIs" at bounding box center [414, 99] width 53 height 13
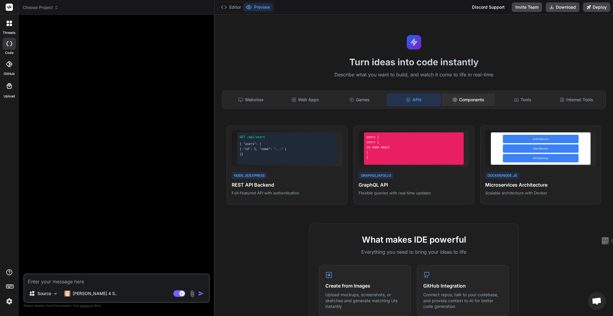
click at [473, 102] on div "Components" at bounding box center [468, 99] width 53 height 13
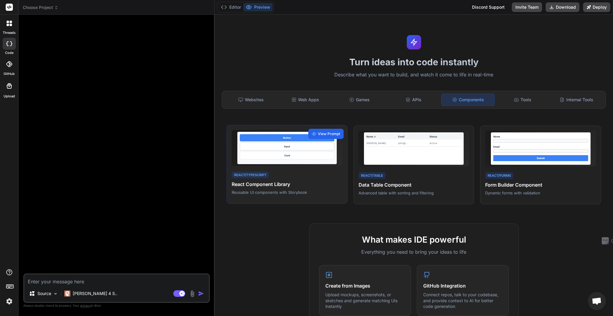
click at [329, 135] on span "View Prompt" at bounding box center [329, 133] width 22 height 5
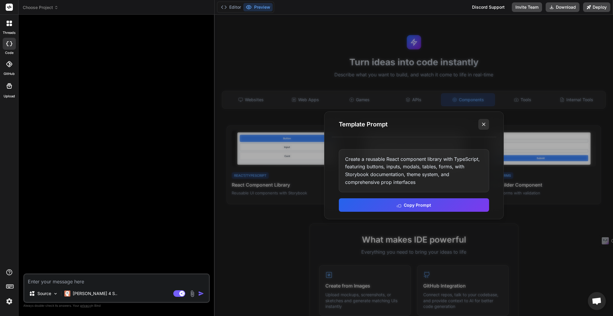
click at [479, 124] on button at bounding box center [483, 124] width 11 height 11
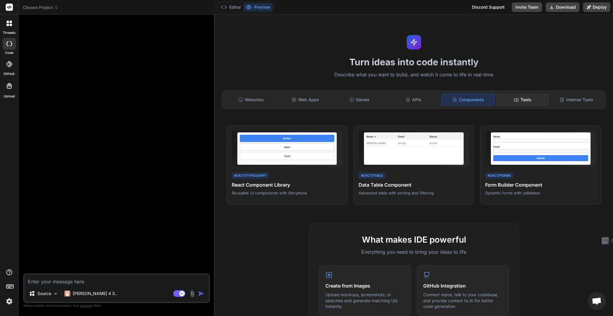
click at [520, 103] on div "Tools" at bounding box center [522, 99] width 53 height 13
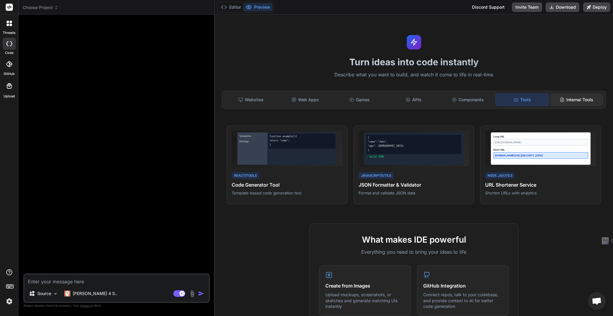
click at [572, 100] on div "Internal Tools" at bounding box center [576, 99] width 53 height 13
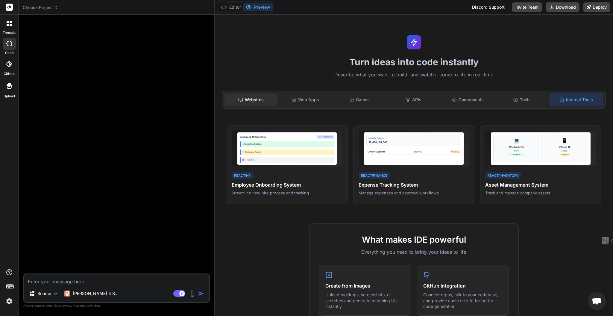
click at [263, 101] on div "Websites" at bounding box center [251, 99] width 53 height 13
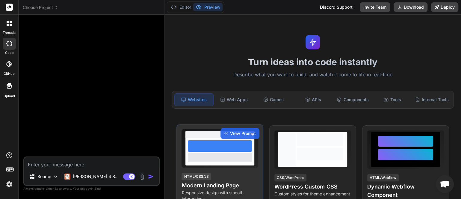
type textarea "x"
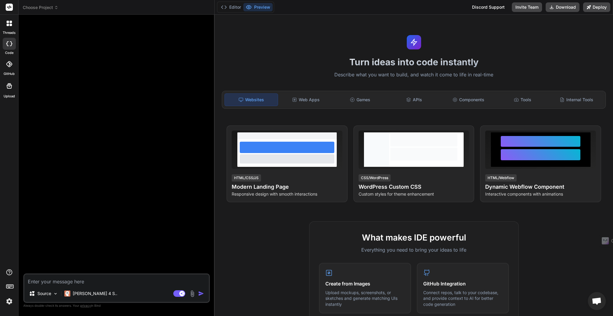
click at [286, 43] on div "Turn ideas into code instantly Describe what you want to build, and watch it co…" at bounding box center [414, 165] width 398 height 301
click at [140, 7] on div "Choose Project" at bounding box center [116, 7] width 187 height 6
click at [128, 283] on textarea at bounding box center [116, 279] width 185 height 11
paste textarea "Thank you for the details! Based on your trucking company’s focus and the minim…"
type textarea "Thank you for the details! Based on your trucking company’s focus and the minim…"
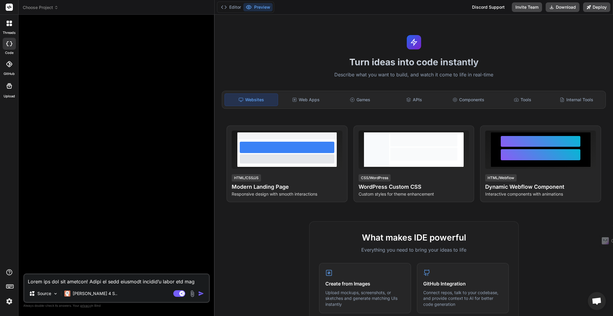
type textarea "x"
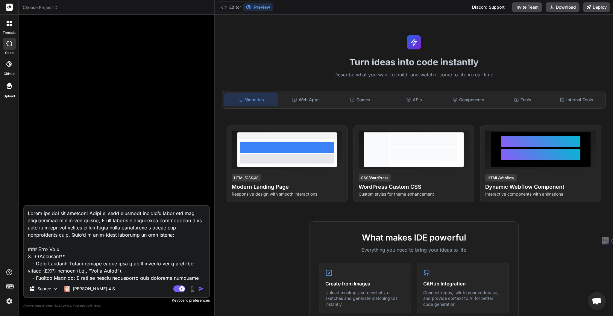
type textarea "Thank you for the details! Based on your trucking company’s focus and the minim…"
click at [203, 289] on img "button" at bounding box center [201, 289] width 6 height 6
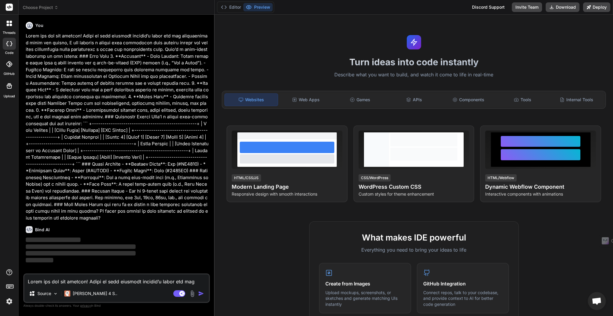
click at [299, 7] on div "Editor Preview Discord Support Invite Team Download Deploy" at bounding box center [414, 7] width 398 height 15
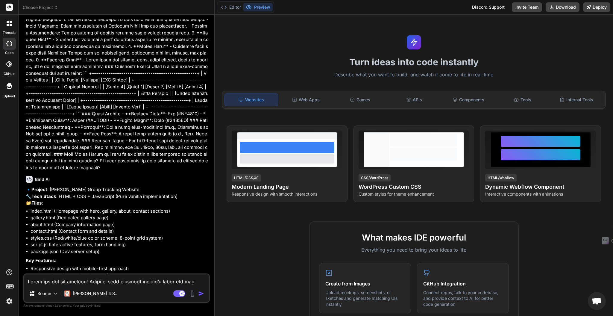
scroll to position [113, 0]
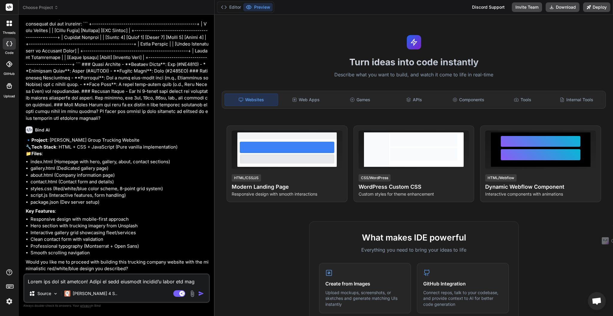
type textarea "x"
click at [289, 42] on div "Turn ideas into code instantly Describe what you want to build, and watch it co…" at bounding box center [414, 165] width 398 height 301
click at [402, 7] on div "Editor Preview Discord Support Invite Team Download Deploy" at bounding box center [414, 7] width 398 height 15
click at [106, 283] on textarea at bounding box center [116, 279] width 185 height 11
type textarea "y"
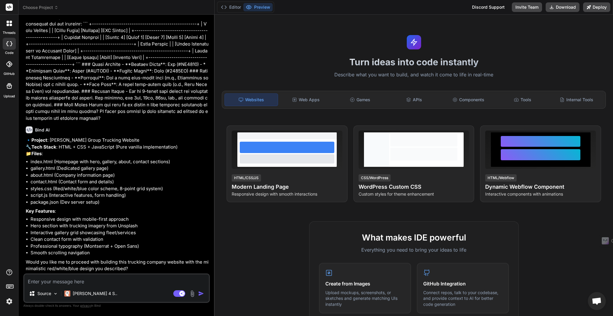
type textarea "x"
type textarea "ye"
type textarea "x"
type textarea "yes"
type textarea "x"
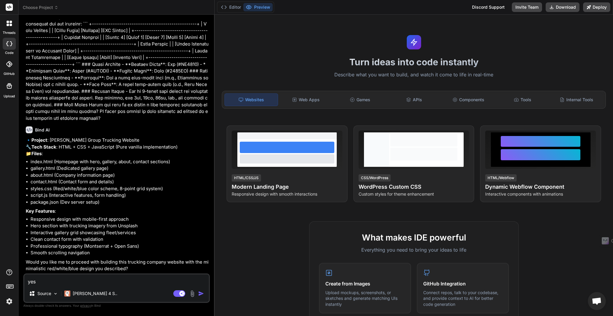
type textarea "yes"
type textarea "x"
type textarea "yes p"
type textarea "x"
type textarea "yes pl"
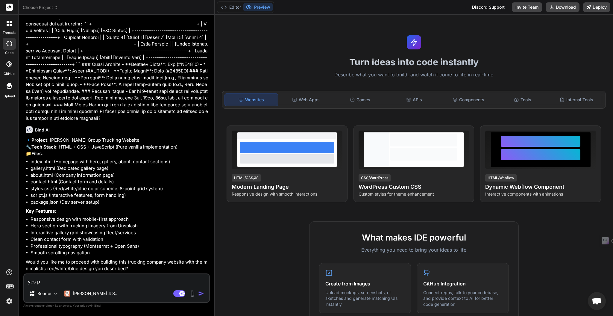
type textarea "x"
type textarea "yes ple"
type textarea "x"
type textarea "yes plea"
type textarea "x"
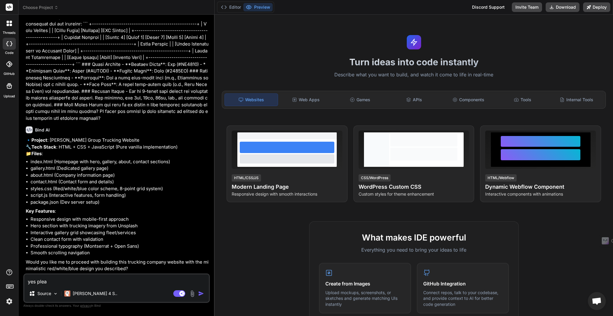
type textarea "yes pleas"
type textarea "x"
type textarea "yes please"
type textarea "x"
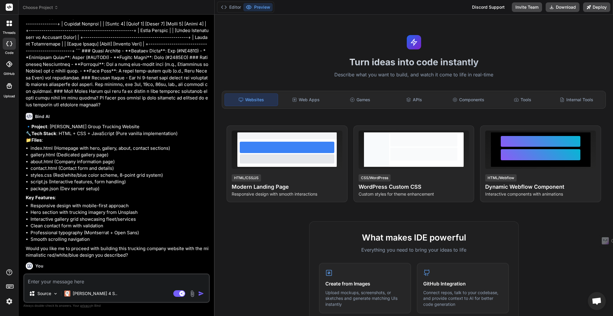
scroll to position [175, 0]
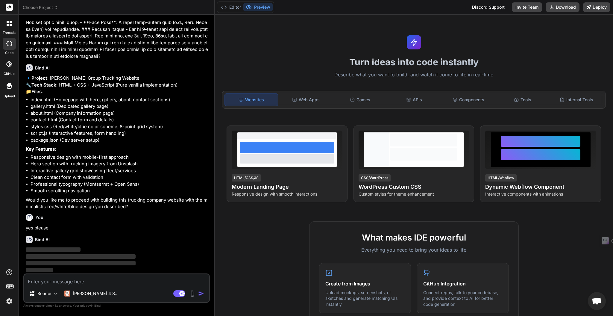
click at [188, 7] on div "Choose Project" at bounding box center [116, 7] width 187 height 6
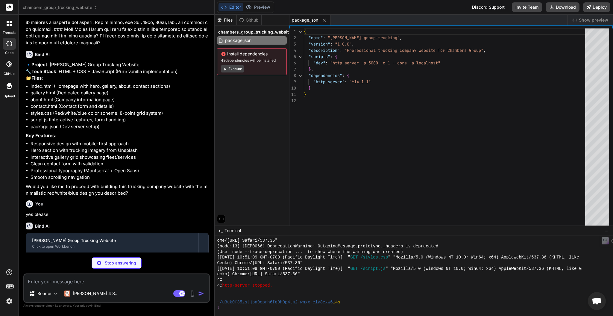
click at [341, 7] on div "Editor Preview Disabled until preview for your project is generated Discord Sup…" at bounding box center [414, 7] width 398 height 15
click at [227, 69] on icon at bounding box center [225, 69] width 4 height 4
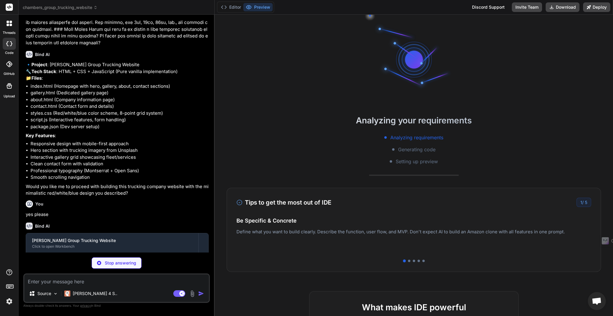
scroll to position [285, 0]
type textarea "x"
type textarea "<p>&copy; 2024 Chambers Group. All rights reserved.</p> </div> </div> </footer>…"
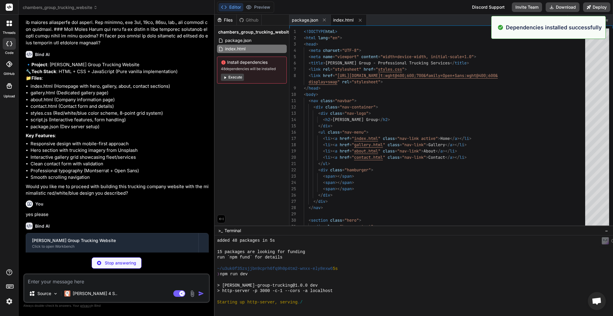
scroll to position [413, 0]
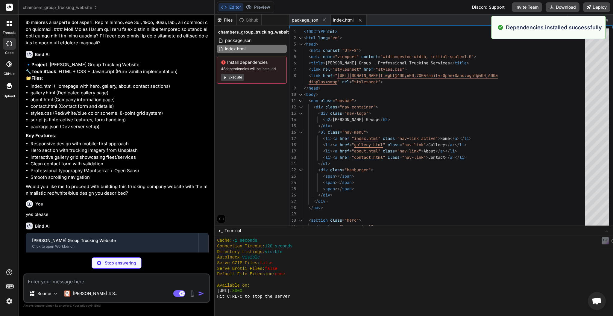
click at [228, 78] on button "Execute" at bounding box center [232, 77] width 23 height 7
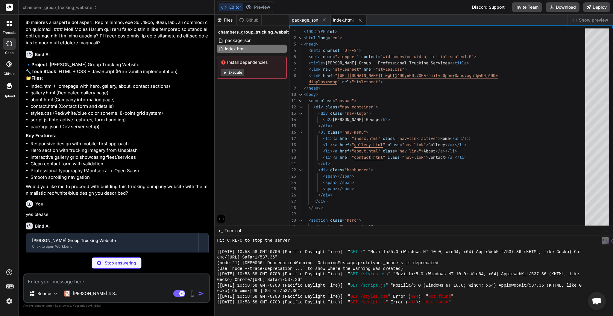
scroll to position [671, 0]
click at [244, 114] on div "Files Github chambers_group_trucking_website package.json index.html Install de…" at bounding box center [252, 120] width 75 height 211
type textarea "x"
type textarea "</body> </html>"
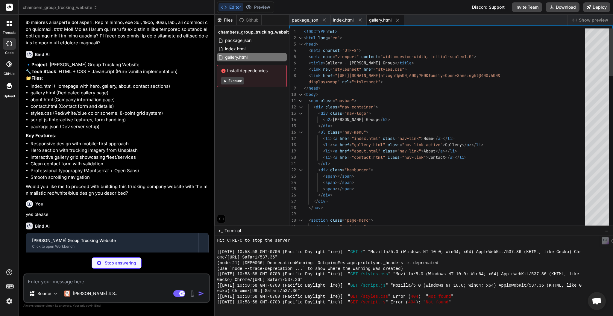
click at [250, 104] on div "Files Github chambers_group_trucking_website package.json index.html gallery.ht…" at bounding box center [252, 120] width 75 height 211
click at [581, 20] on span "Show preview" at bounding box center [593, 20] width 29 height 6
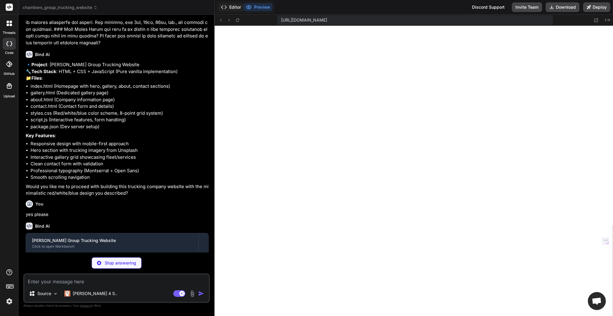
click at [229, 7] on button "Editor" at bounding box center [231, 7] width 25 height 8
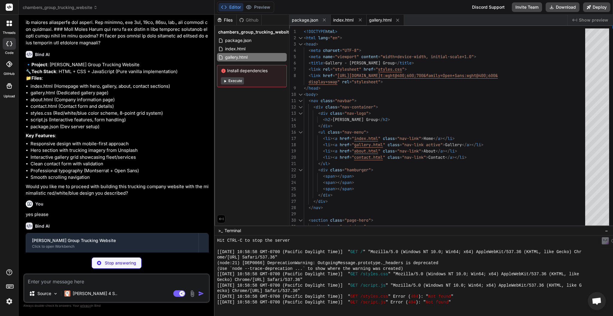
type textarea "x"
click at [345, 18] on span "index.html" at bounding box center [343, 20] width 20 height 6
type textarea "<p>&copy; 2024 Chambers Group. All rights reserved.</p> </div> </div> </footer>…"
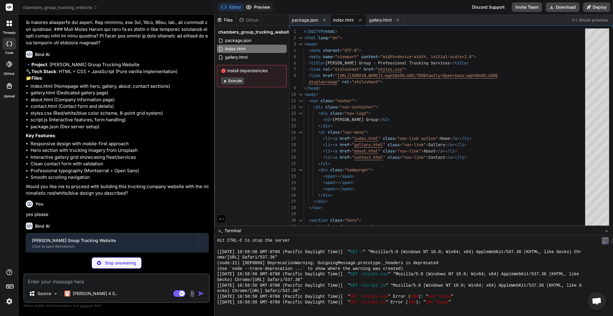
click at [259, 11] on button "Preview" at bounding box center [257, 7] width 29 height 8
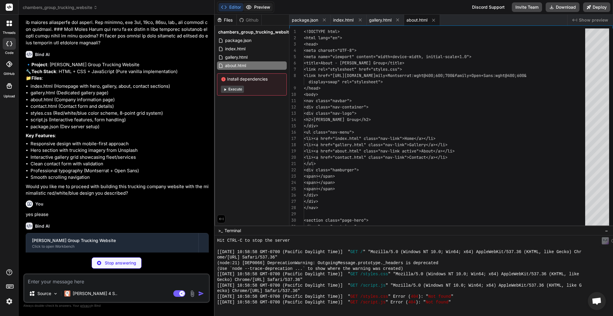
type textarea "x"
type textarea "</body> </html>"
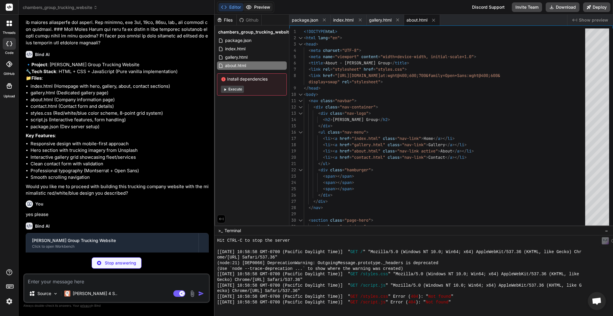
click at [259, 8] on button "Preview" at bounding box center [257, 7] width 29 height 8
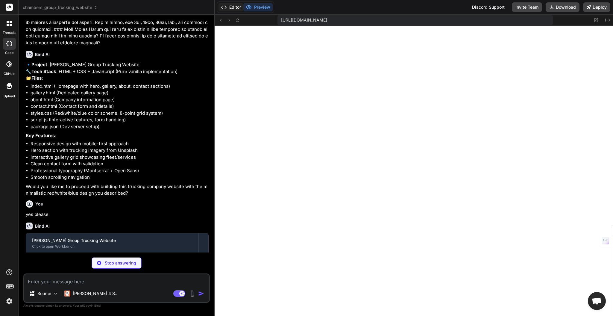
click at [233, 7] on button "Editor" at bounding box center [231, 7] width 25 height 8
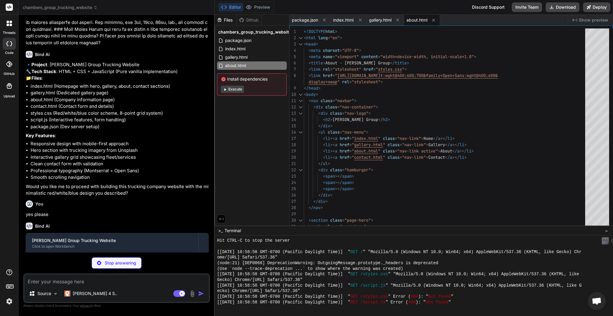
click at [252, 111] on div "Files Github chambers_group_trucking_website package.json index.html gallery.ht…" at bounding box center [252, 120] width 75 height 211
click at [237, 91] on button "Execute" at bounding box center [232, 89] width 23 height 7
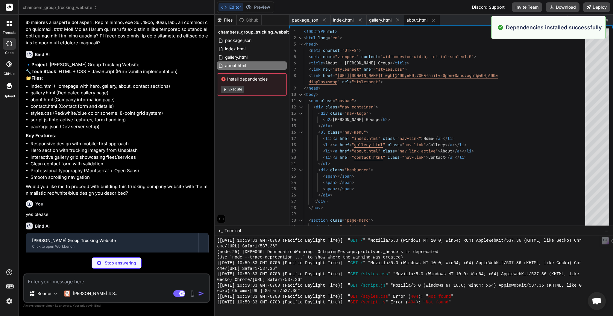
scroll to position [983, 0]
click at [247, 123] on div "Files Github chambers_group_trucking_website package.json index.html gallery.ht…" at bounding box center [252, 120] width 75 height 211
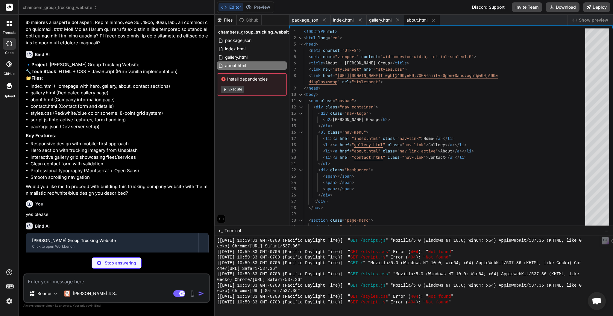
drag, startPoint x: 117, startPoint y: 188, endPoint x: 113, endPoint y: 186, distance: 4.6
click at [117, 181] on li "Smooth scrolling navigation" at bounding box center [120, 177] width 178 height 7
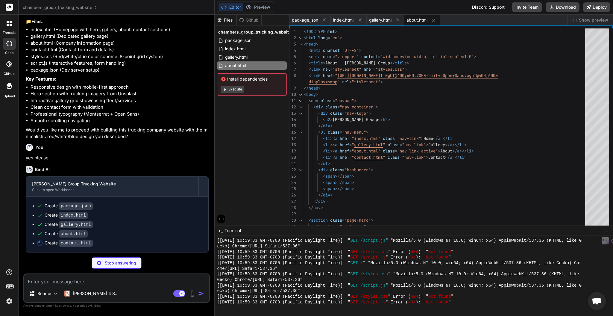
type textarea "x"
type textarea "</html>"
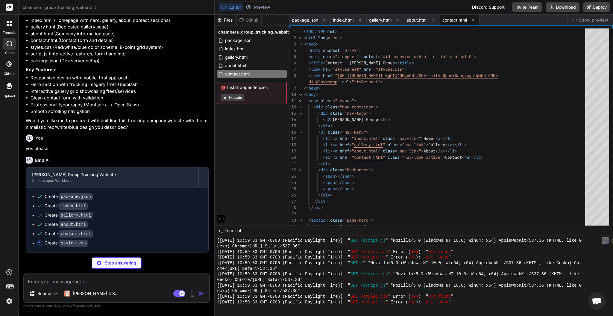
scroll to position [257, 0]
click at [274, 125] on div "Files Github chambers_group_trucking_website package.json index.html gallery.ht…" at bounding box center [252, 120] width 75 height 211
click at [353, 4] on div "Editor Preview Discord Support Invite Team Download Deploy" at bounding box center [414, 7] width 398 height 15
type textarea "x"
type textarea "} }"
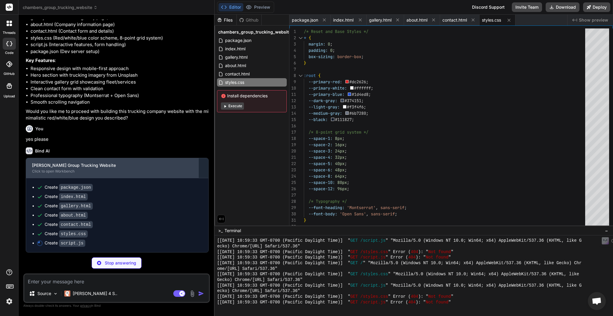
scroll to position [266, 0]
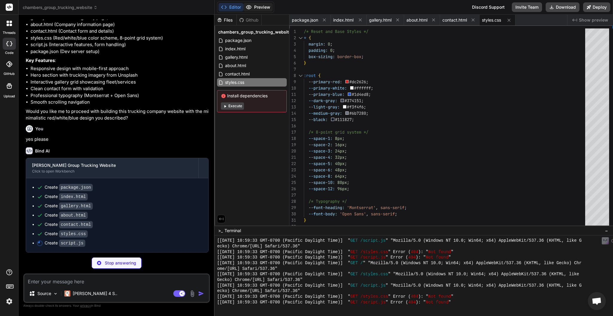
click at [257, 5] on button "Preview" at bounding box center [257, 7] width 29 height 8
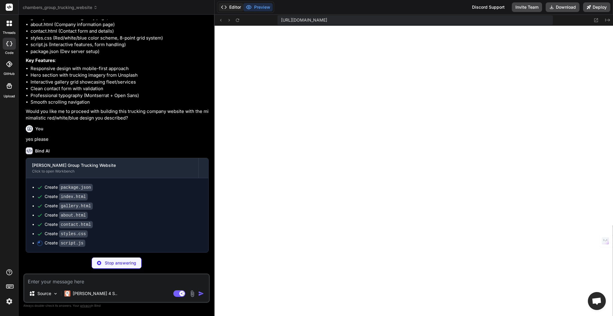
click at [225, 7] on icon at bounding box center [224, 7] width 6 height 6
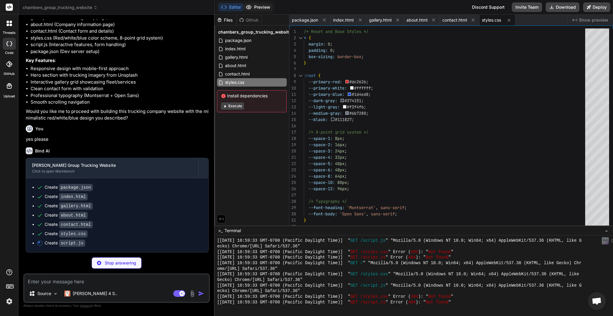
click at [262, 5] on button "Preview" at bounding box center [257, 7] width 29 height 8
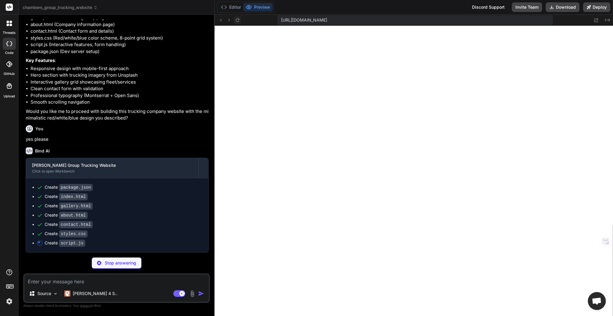
click at [238, 18] on icon at bounding box center [237, 20] width 5 height 5
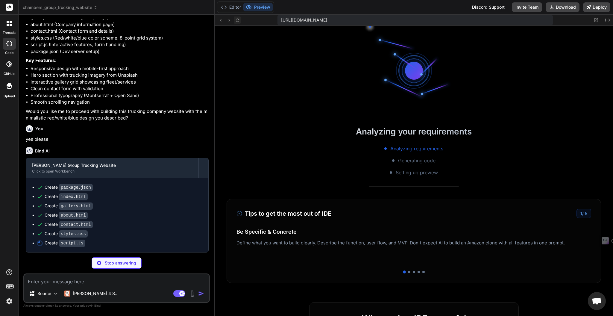
scroll to position [1023, 0]
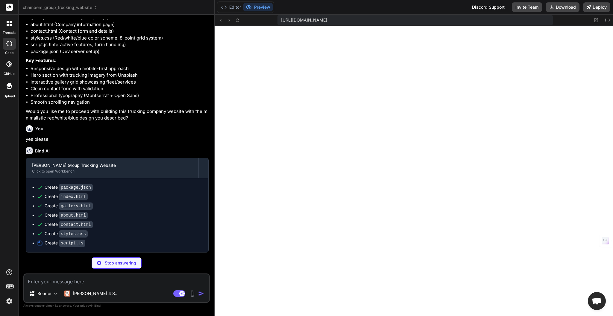
type textarea "x"
type textarea "document.head.appendChild(animationStyle);"
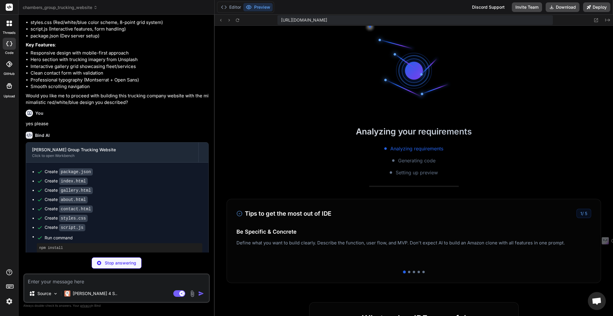
scroll to position [1363, 0]
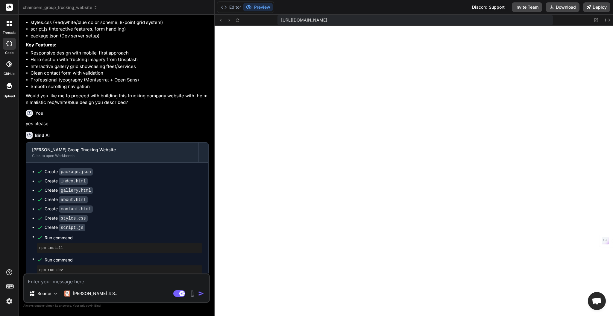
type textarea "x"
click at [230, 5] on button "Editor" at bounding box center [231, 7] width 25 height 8
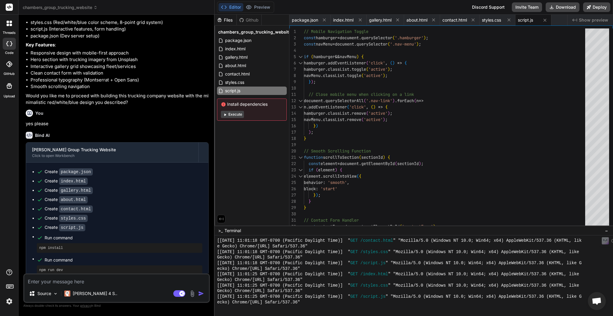
click at [255, 143] on div "Files Github chambers_group_trucking_website package.json index.html gallery.ht…" at bounding box center [252, 120] width 75 height 211
click at [409, 4] on div "Editor Preview Discord Support Invite Team Download Deploy" at bounding box center [414, 7] width 398 height 15
click at [487, 17] on span "styles.css" at bounding box center [491, 20] width 19 height 6
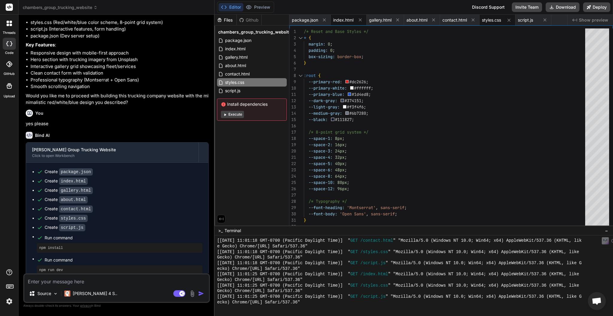
click at [345, 19] on span "index.html" at bounding box center [343, 20] width 20 height 6
type textarea "<p>&copy; 2024 Chambers Group. All rights reserved.</p> </div> </div> </footer>…"
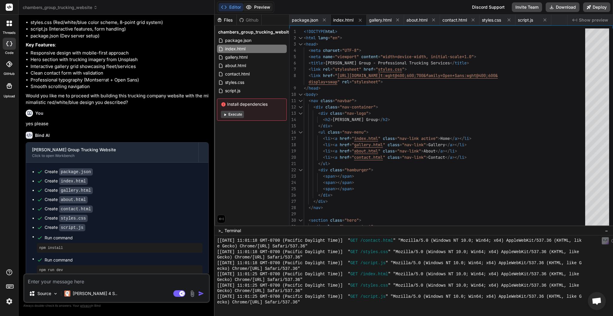
click at [257, 7] on button "Preview" at bounding box center [257, 7] width 29 height 8
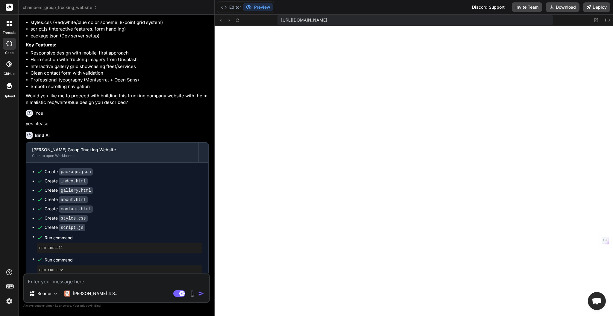
click at [349, 5] on div "Editor Preview Discord Support Invite Team Download Deploy" at bounding box center [414, 7] width 398 height 15
type textarea "x"
type textarea "<div class="footer-bottom"> <p>&copy; 2024 Chambers Group. All rights reserved.…"
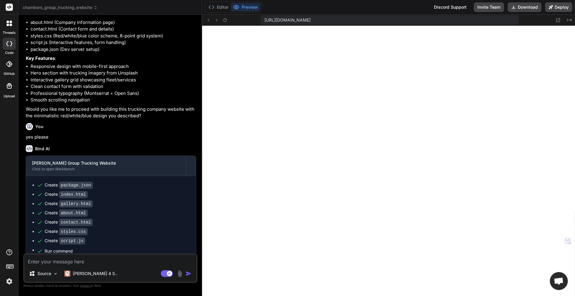
scroll to position [1670, 0]
click at [222, 7] on button "Editor" at bounding box center [218, 7] width 25 height 8
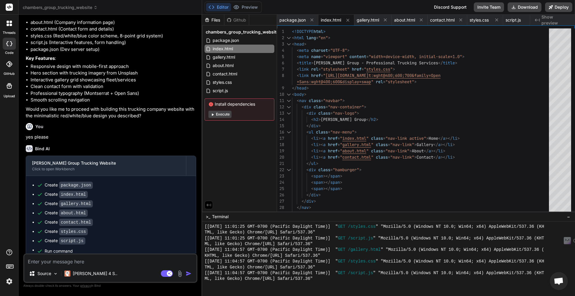
click at [225, 117] on button "Execute" at bounding box center [219, 114] width 23 height 7
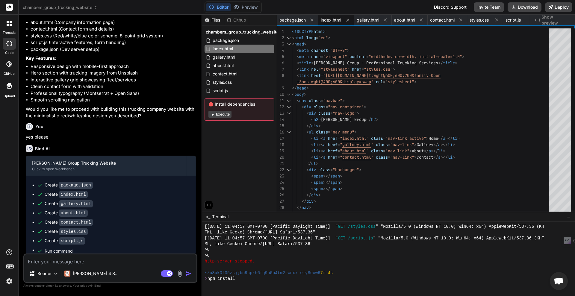
scroll to position [1745, 0]
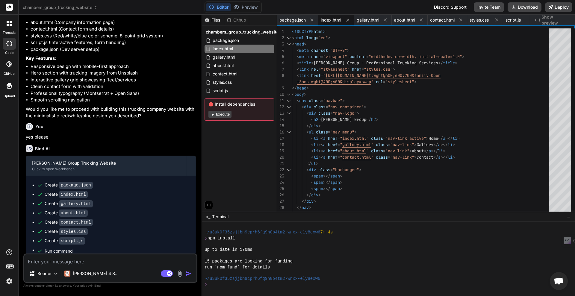
type textarea "x"
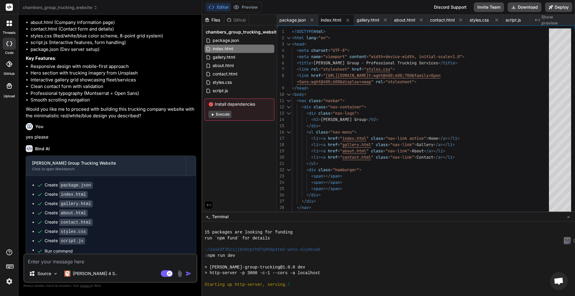
scroll to position [1926, 0]
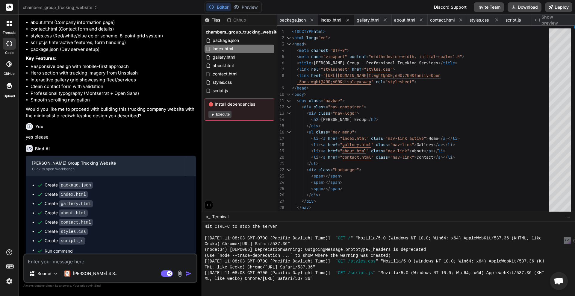
click at [542, 20] on span "Show preview" at bounding box center [555, 20] width 29 height 12
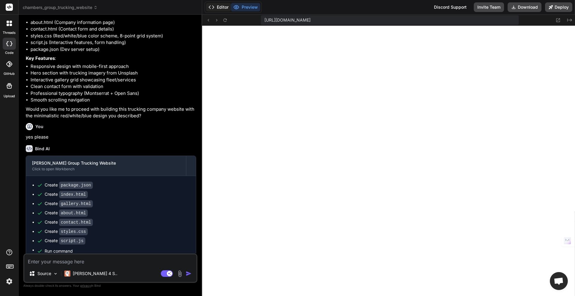
click at [214, 6] on button "Editor" at bounding box center [218, 7] width 25 height 8
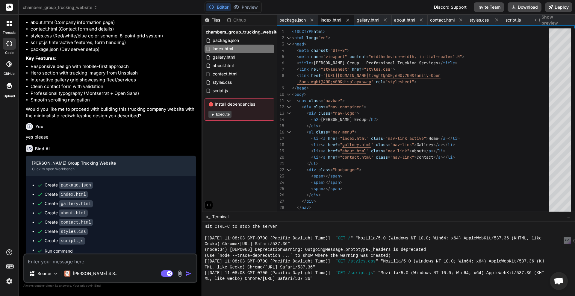
click at [230, 153] on div "Files Github chambers_group_trucking_website package.json index.html gallery.ht…" at bounding box center [239, 113] width 75 height 197
